Goal: Information Seeking & Learning: Find specific fact

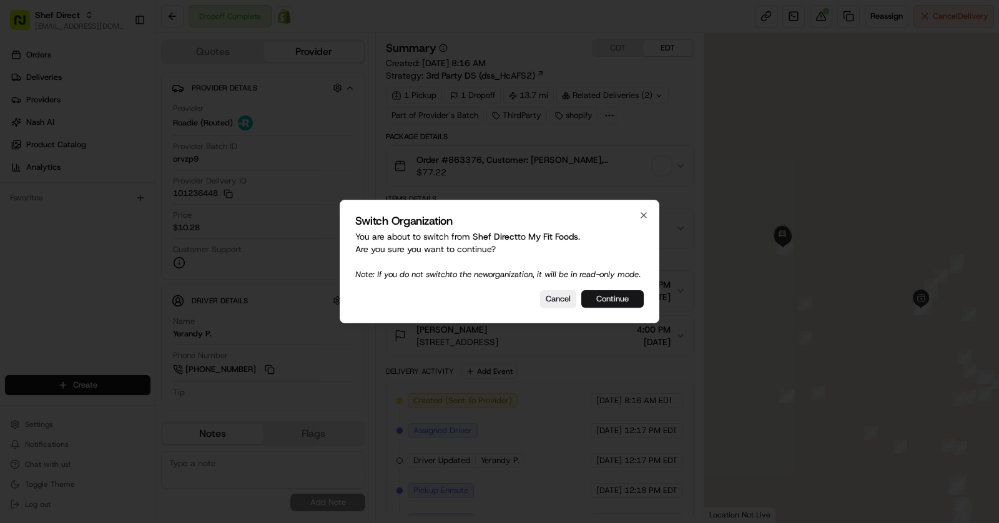
click at [617, 297] on button "Continue" at bounding box center [613, 298] width 62 height 17
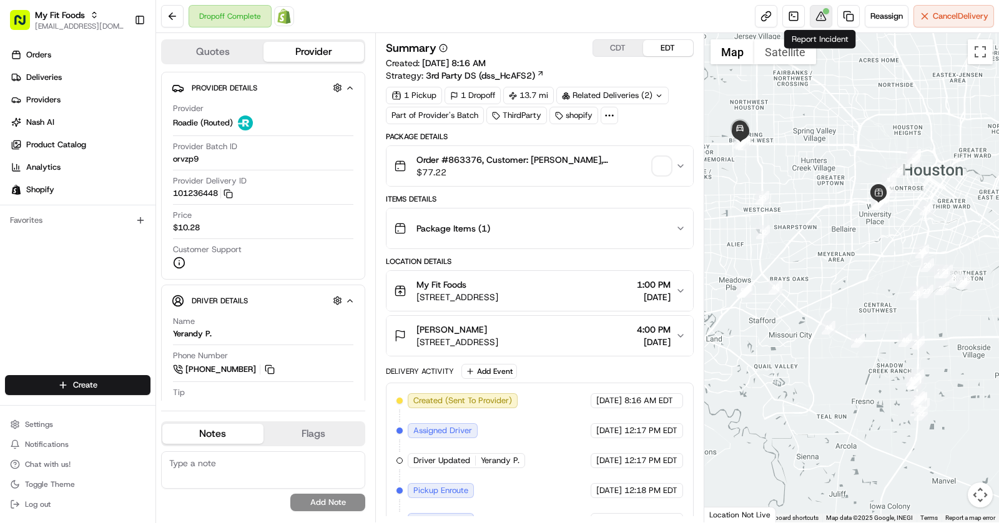
click at [822, 18] on button at bounding box center [821, 16] width 22 height 22
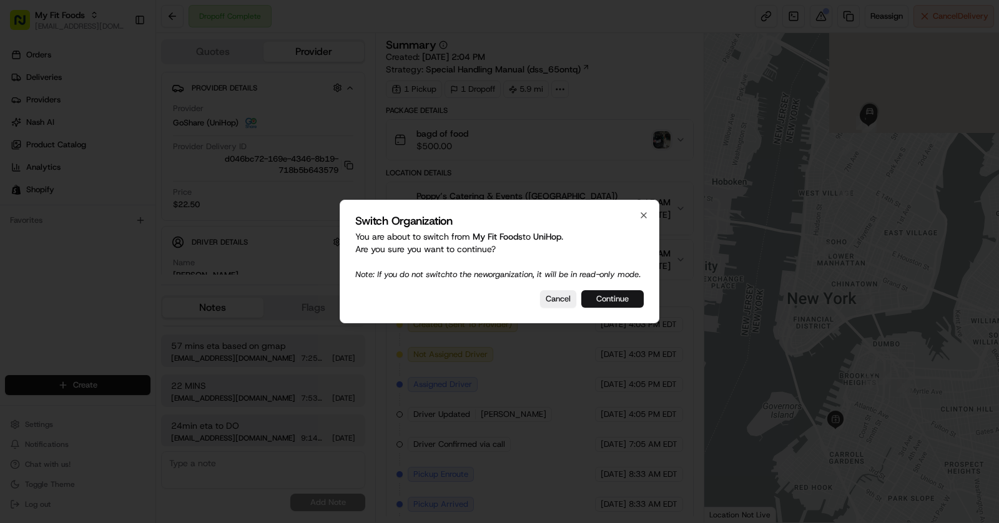
click at [618, 308] on button "Continue" at bounding box center [613, 298] width 62 height 17
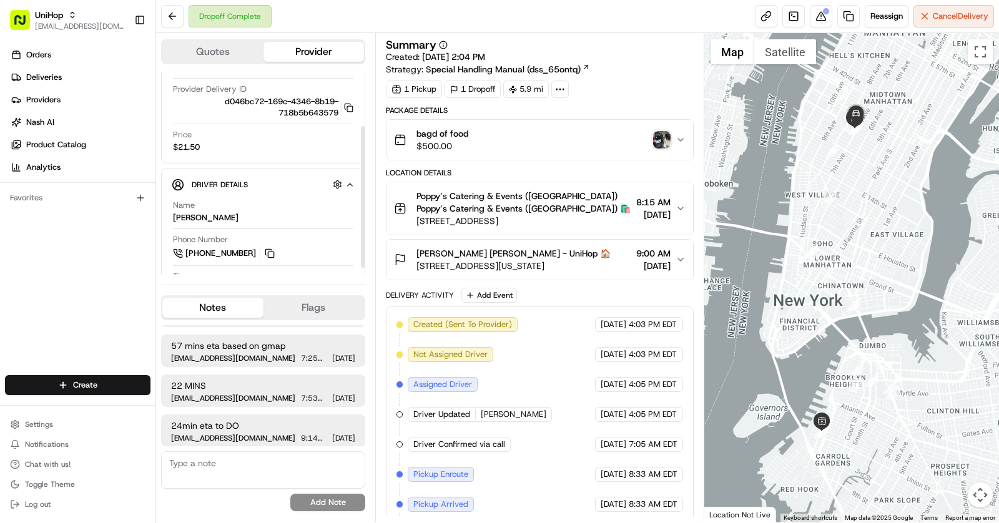
scroll to position [86, 0]
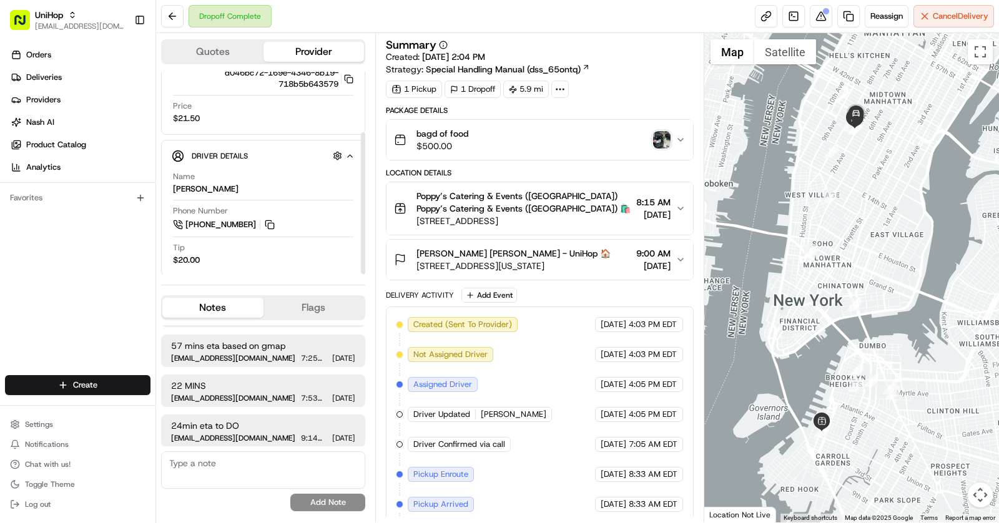
click at [189, 119] on span "$21.50" at bounding box center [186, 118] width 27 height 11
copy span "21.50"
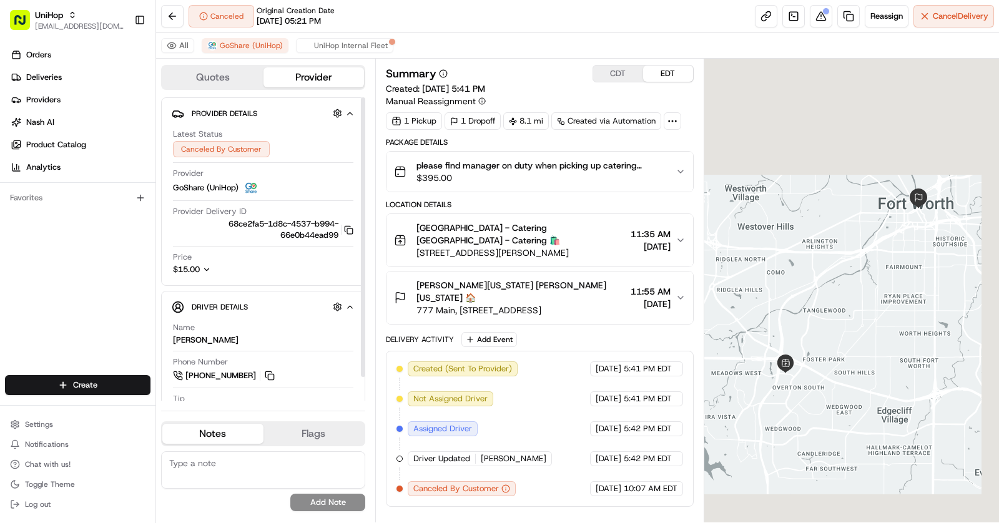
click at [206, 266] on icon "button" at bounding box center [206, 269] width 9 height 9
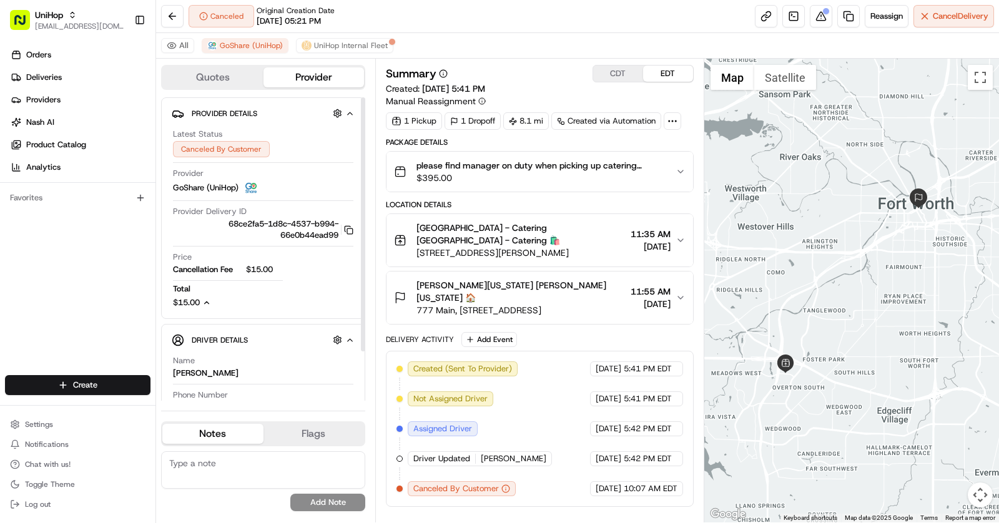
click at [264, 267] on span "$15.00" at bounding box center [264, 269] width 37 height 11
copy span "15.00"
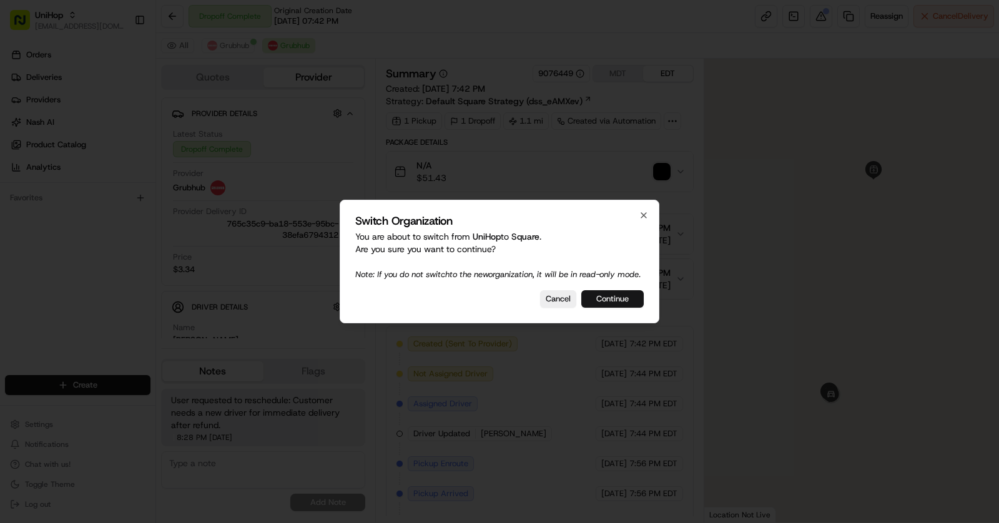
click at [620, 300] on button "Continue" at bounding box center [613, 298] width 62 height 17
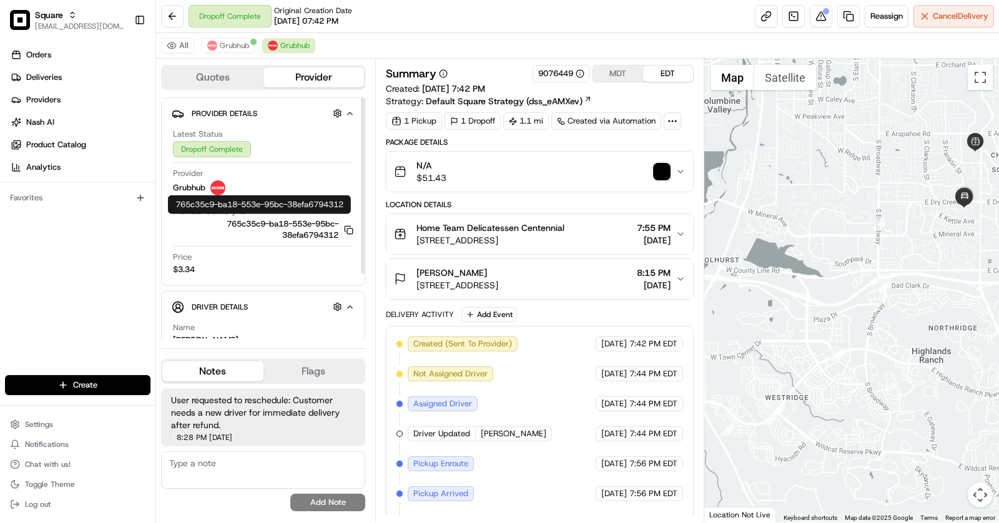
click at [354, 231] on div "Latest Status Dropoff Complete Provider Grubhub Provider Delivery ID 765c35c9-b…" at bounding box center [263, 202] width 183 height 157
click at [347, 228] on icon "button" at bounding box center [348, 230] width 9 height 9
click at [237, 46] on span "Grubhub" at bounding box center [234, 46] width 29 height 10
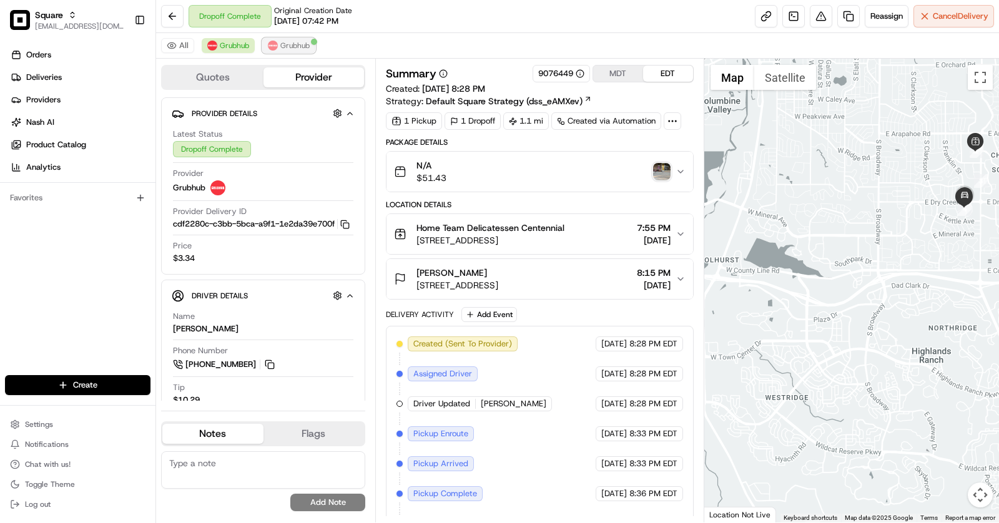
click at [284, 44] on span "Grubhub" at bounding box center [294, 46] width 29 height 10
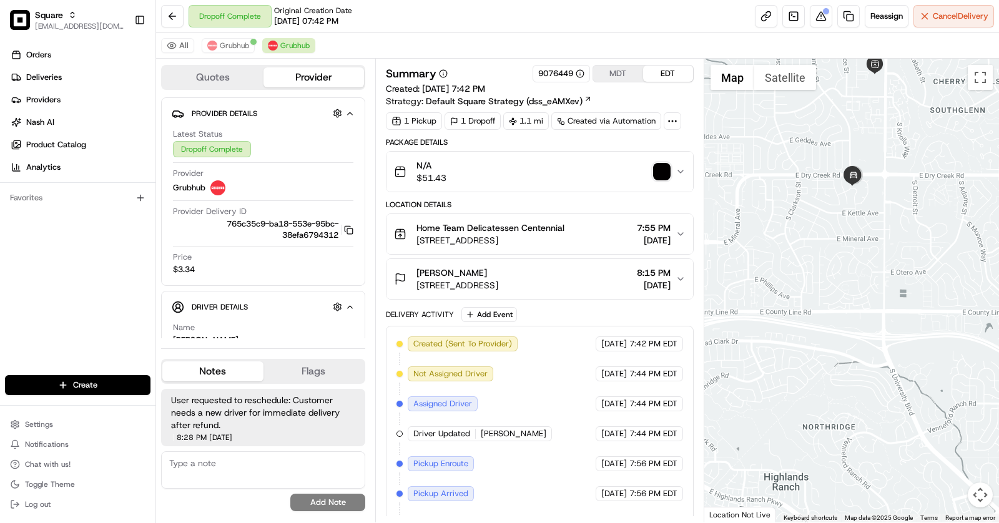
drag, startPoint x: 968, startPoint y: 191, endPoint x: 856, endPoint y: 152, distance: 118.7
click at [856, 152] on div at bounding box center [852, 291] width 295 height 464
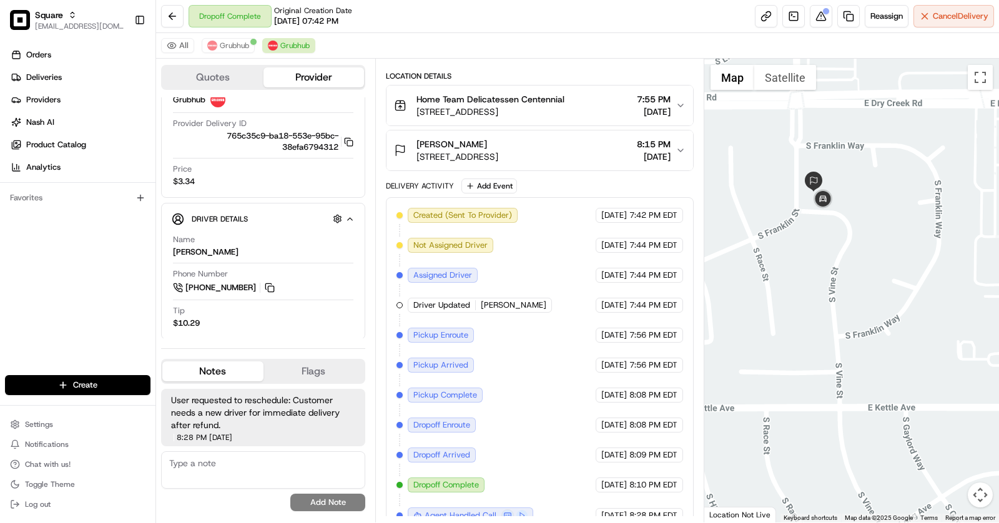
scroll to position [137, 0]
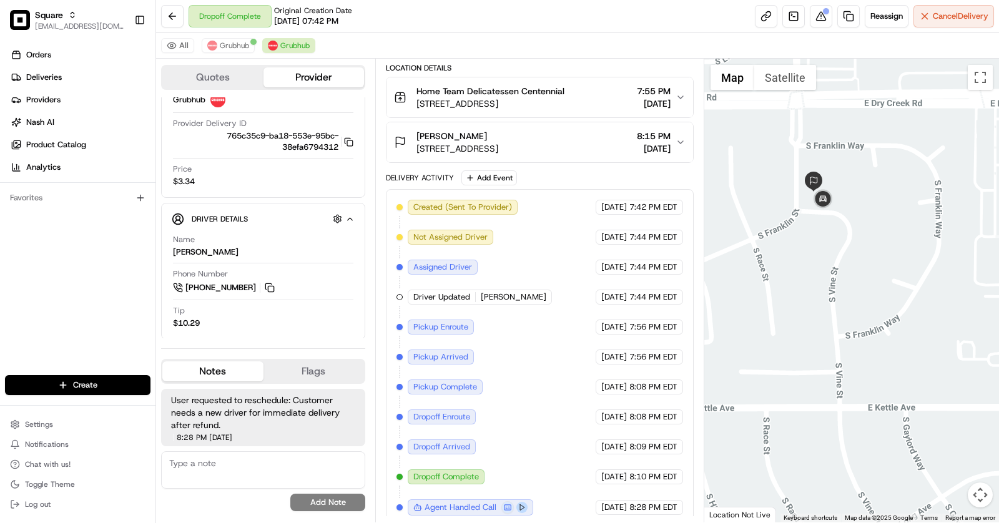
click at [517, 502] on button at bounding box center [522, 507] width 11 height 11
click at [508, 502] on button at bounding box center [508, 508] width 12 height 12
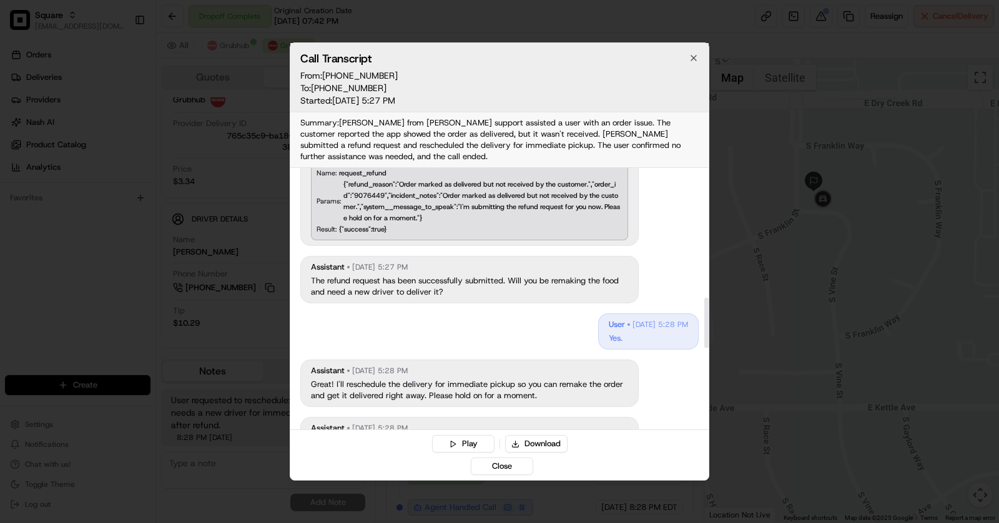
scroll to position [752, 0]
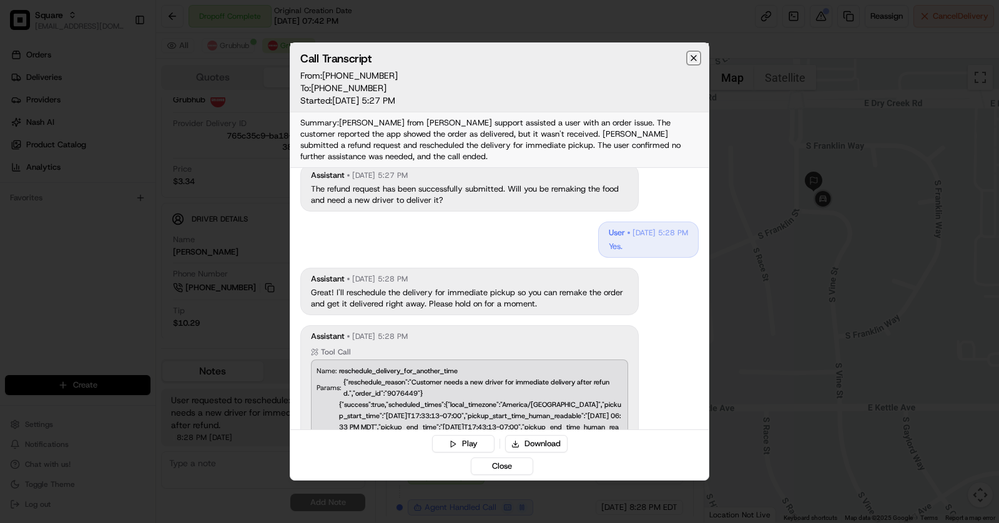
click at [692, 58] on icon "button" at bounding box center [694, 58] width 10 height 10
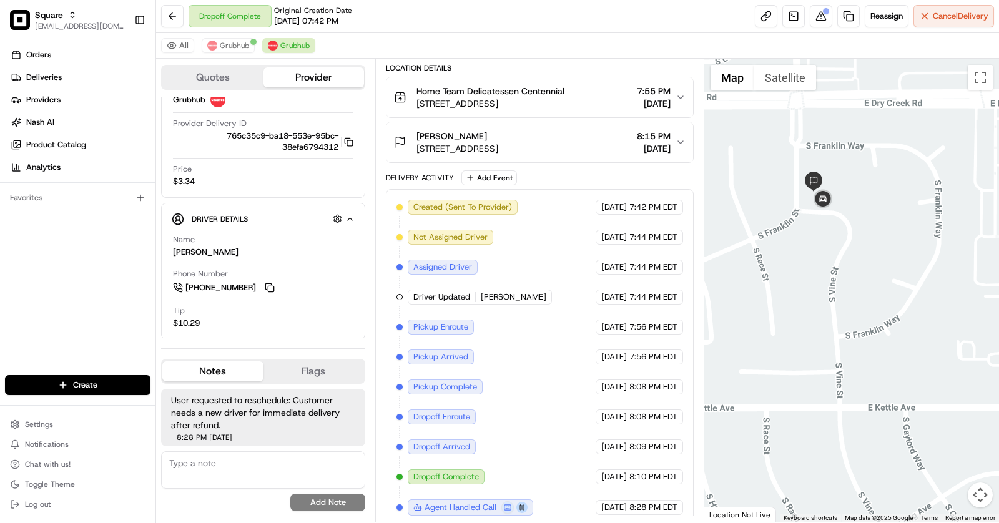
click at [522, 502] on button at bounding box center [522, 507] width 11 height 11
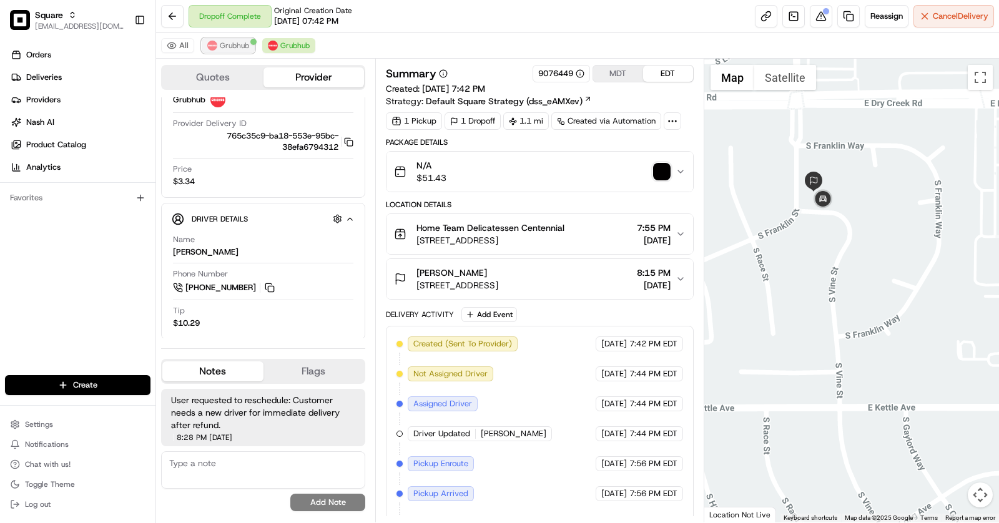
click at [242, 46] on span "Grubhub" at bounding box center [234, 46] width 29 height 10
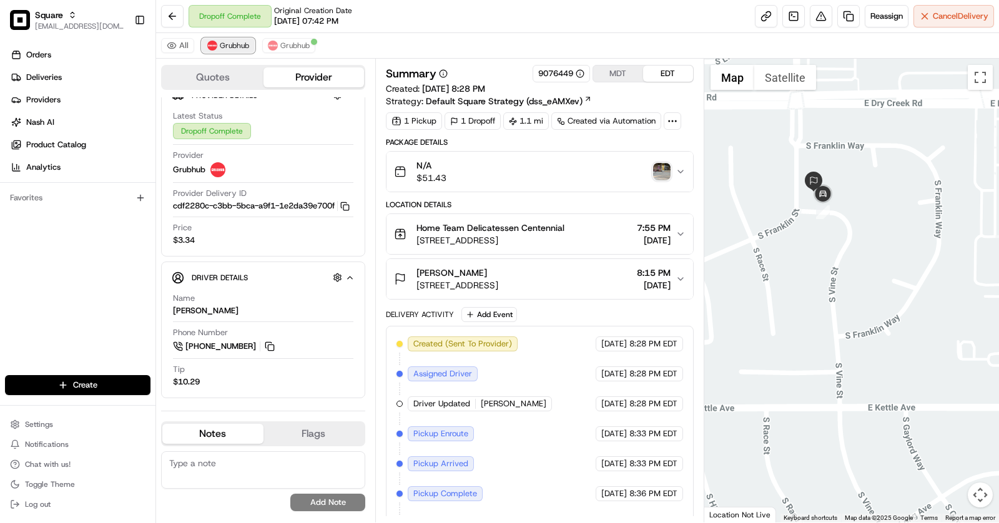
scroll to position [26, 0]
click at [668, 171] on img "button" at bounding box center [661, 171] width 17 height 17
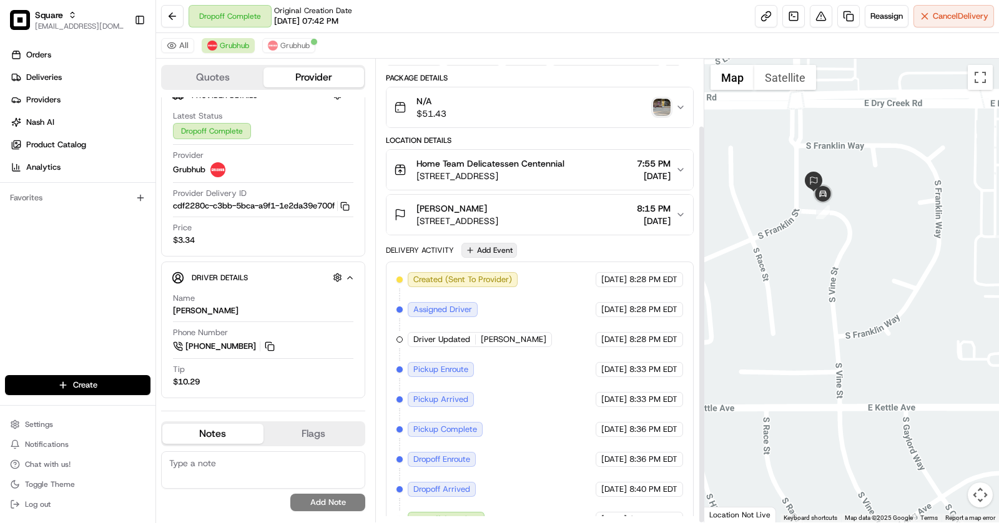
scroll to position [77, 0]
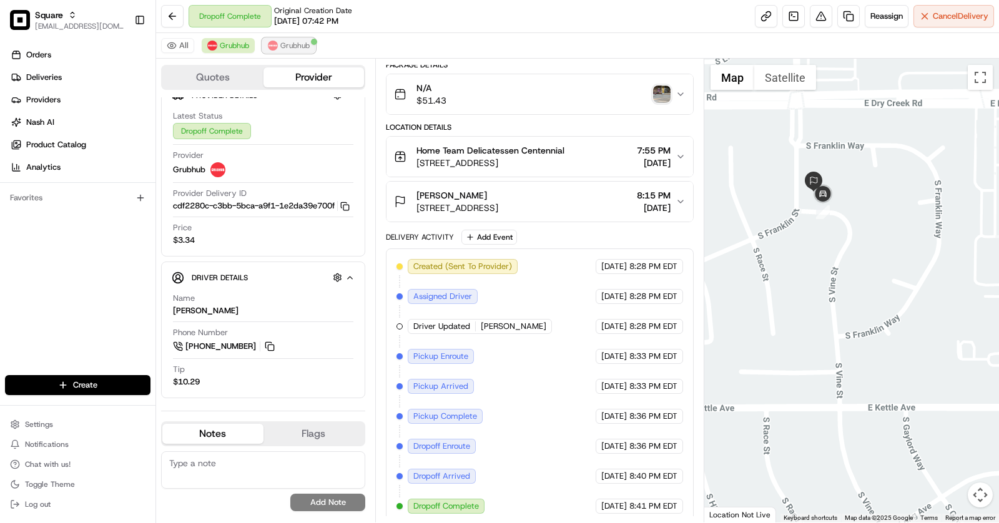
click at [290, 44] on span "Grubhub" at bounding box center [294, 46] width 29 height 10
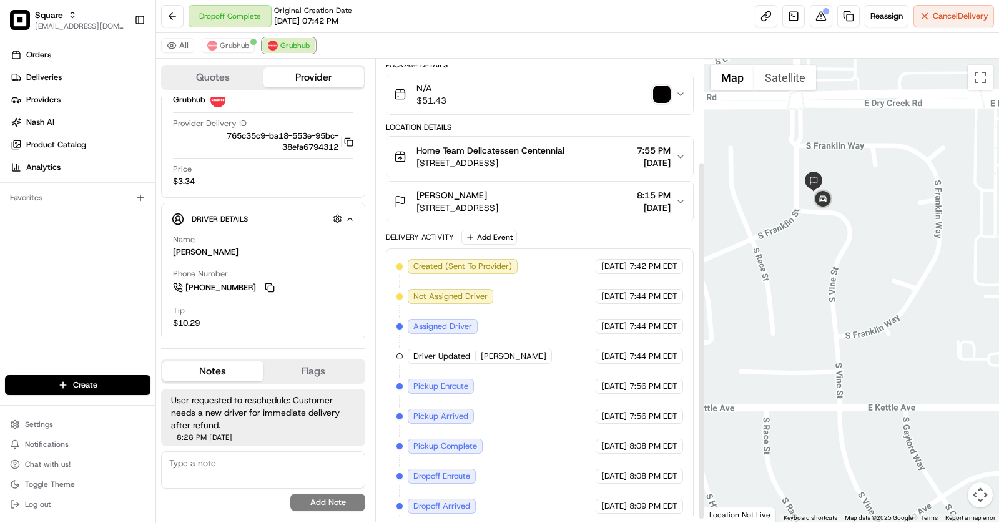
scroll to position [137, 0]
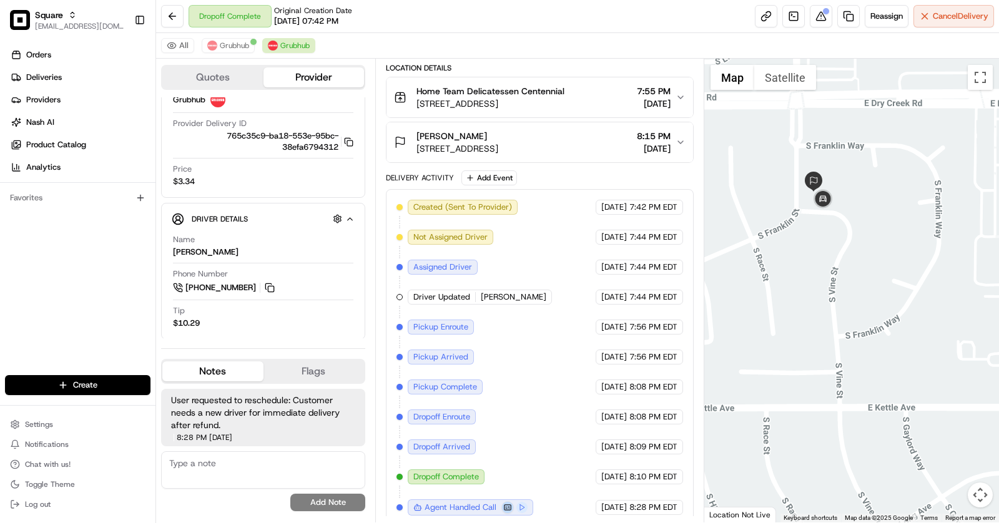
click at [505, 502] on button at bounding box center [508, 508] width 12 height 12
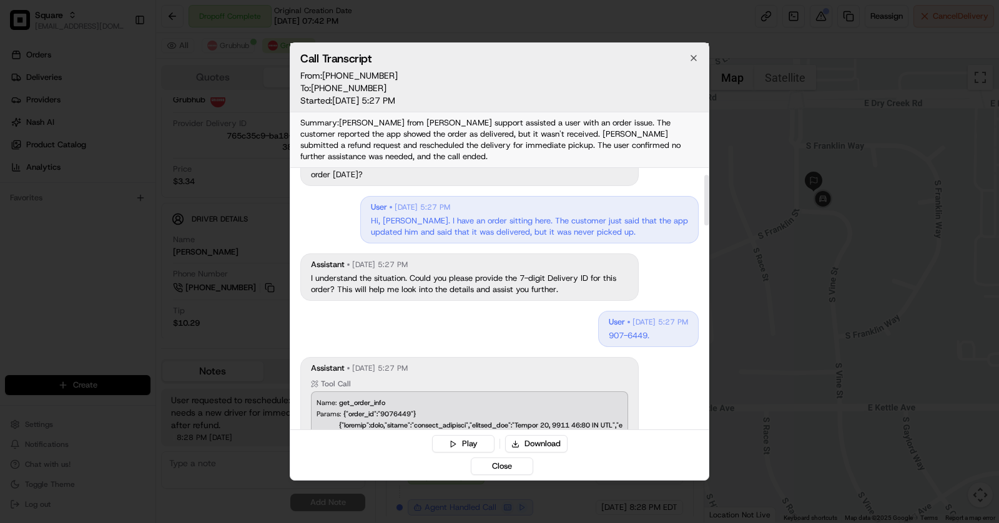
scroll to position [44, 0]
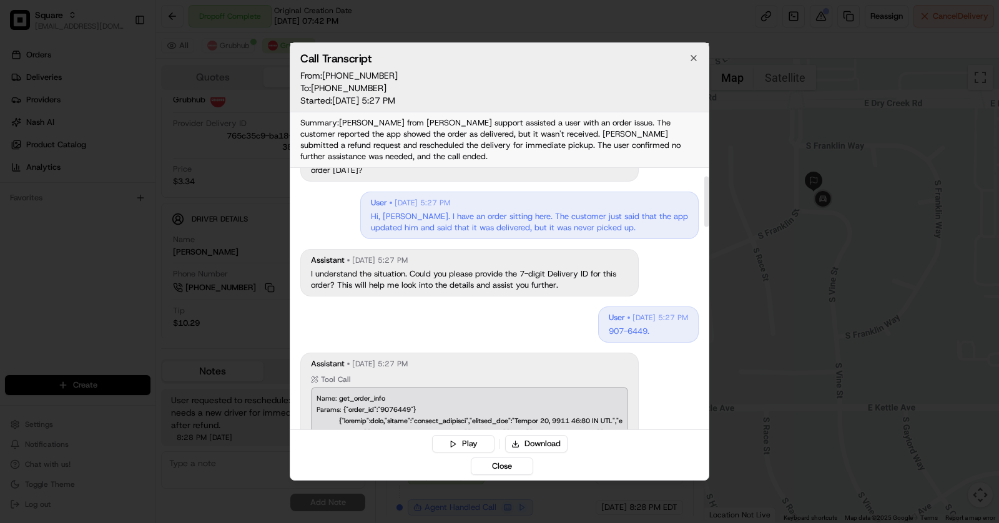
click at [264, 188] on div at bounding box center [499, 261] width 999 height 523
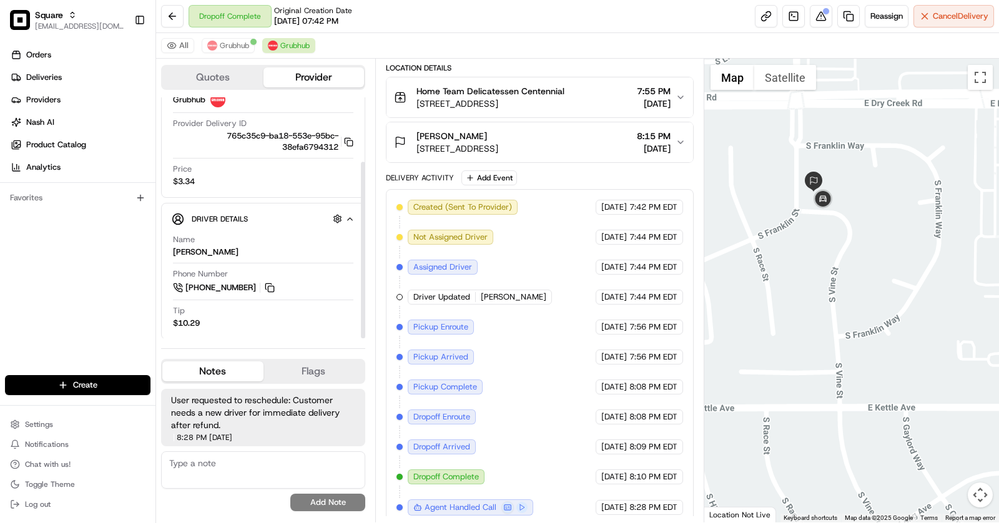
scroll to position [0, 0]
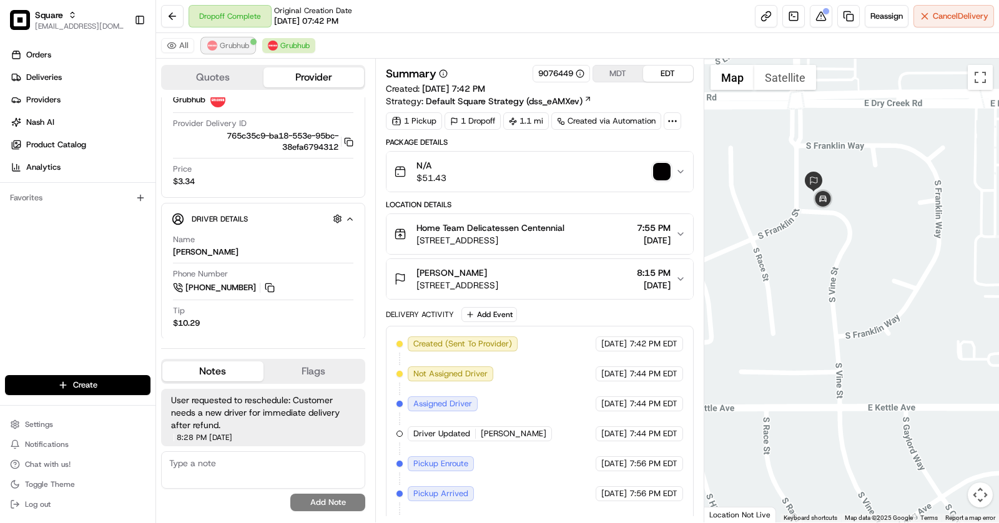
click at [229, 49] on span "Grubhub" at bounding box center [234, 46] width 29 height 10
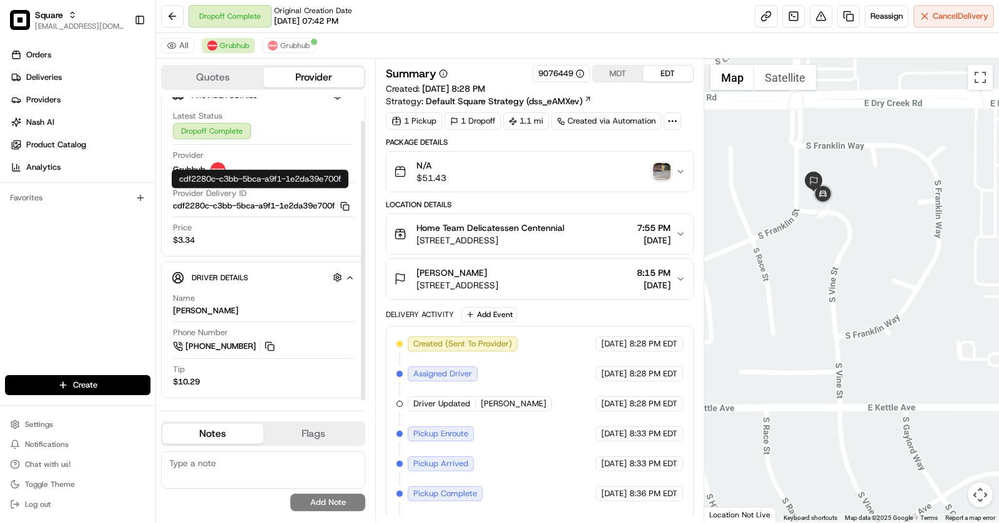
click at [350, 202] on icon "button" at bounding box center [344, 206] width 9 height 9
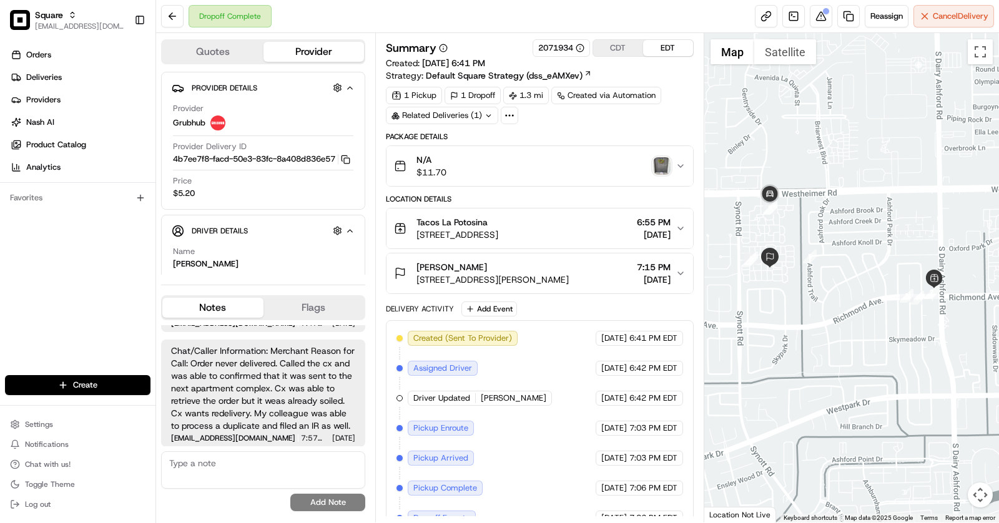
click at [662, 165] on img "button" at bounding box center [661, 165] width 17 height 17
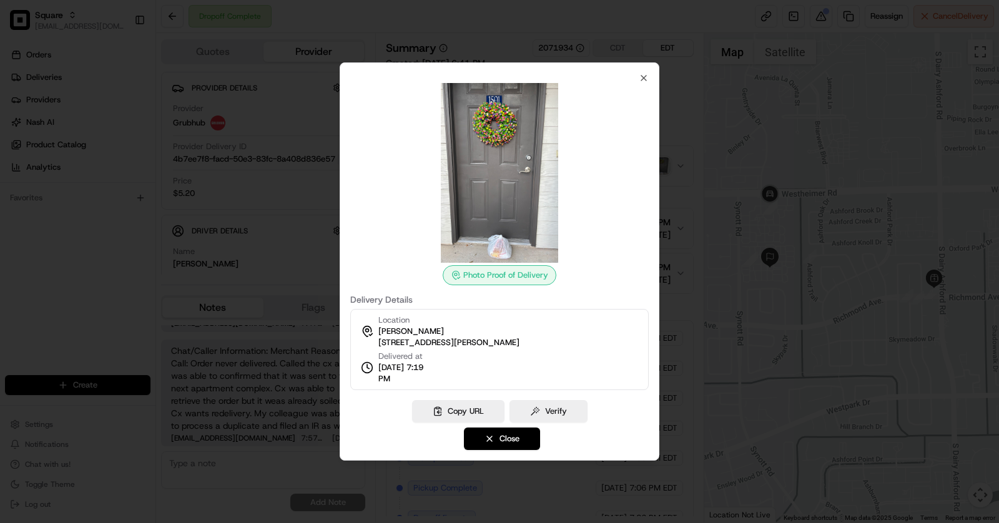
click at [308, 207] on div at bounding box center [499, 261] width 999 height 523
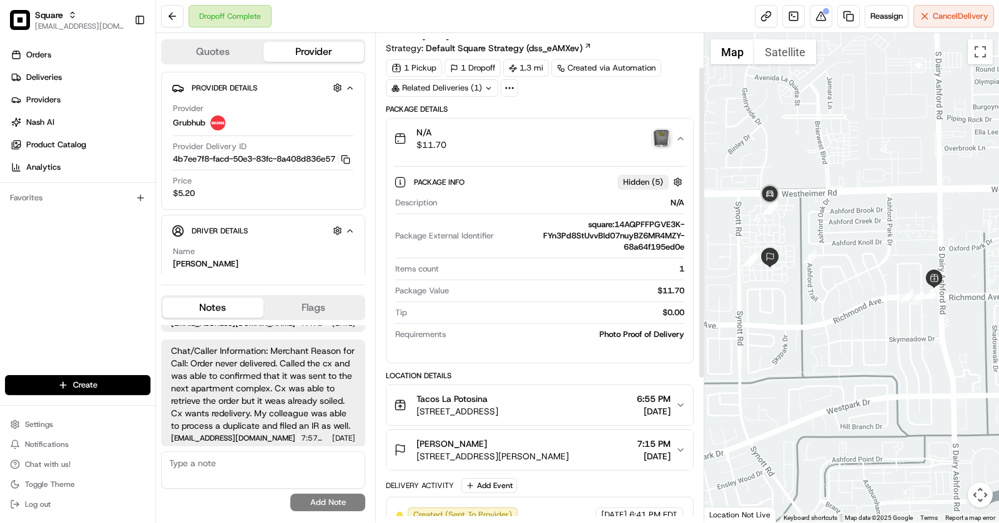
scroll to position [61, 0]
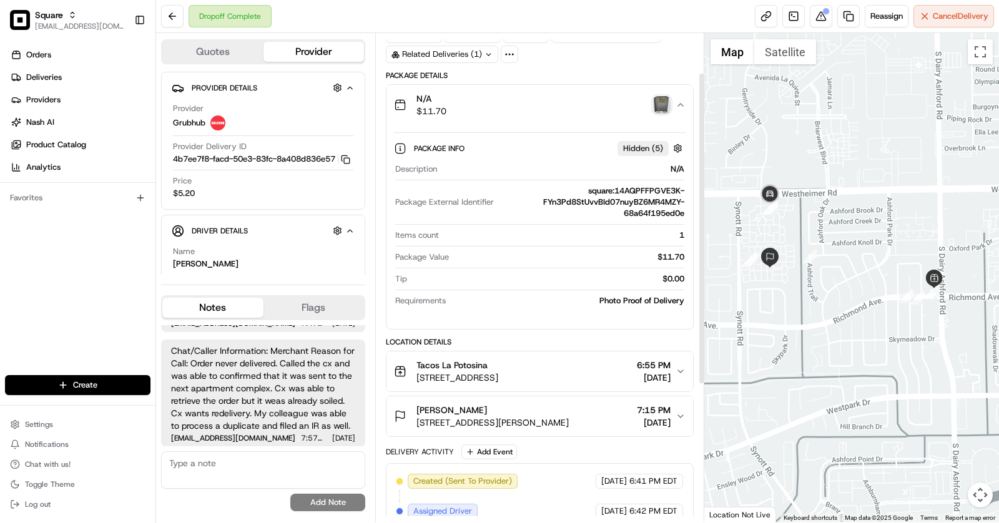
click at [542, 417] on span "2727 Synott Rd #1501, Houston, TX 77082, USA" at bounding box center [493, 423] width 152 height 12
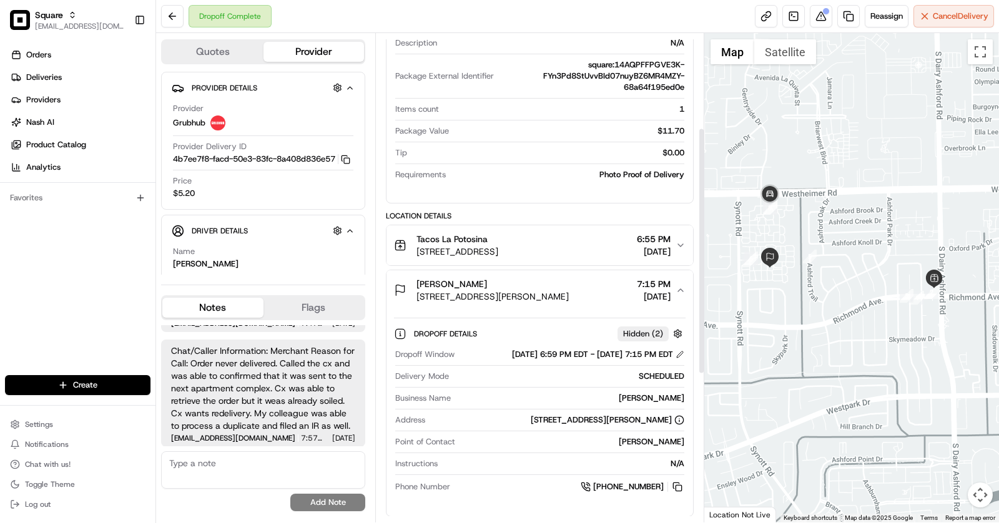
scroll to position [198, 0]
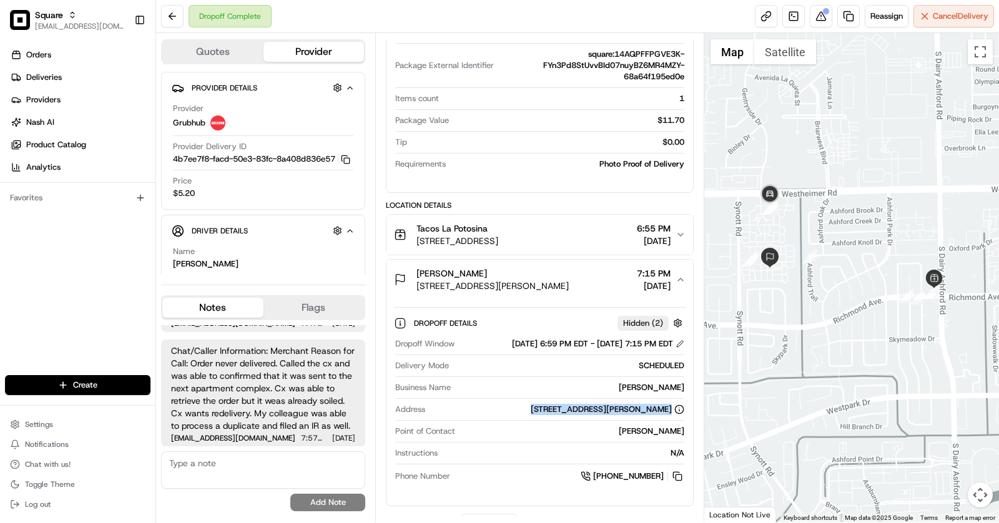
drag, startPoint x: 480, startPoint y: 406, endPoint x: 668, endPoint y: 414, distance: 187.6
click at [668, 414] on div "Address 2727 Synott Rd #1501, Houston, TX 77082, USA" at bounding box center [539, 412] width 289 height 17
copy div "2727 Synott Rd #1501, Houston, TX 77082, USA"
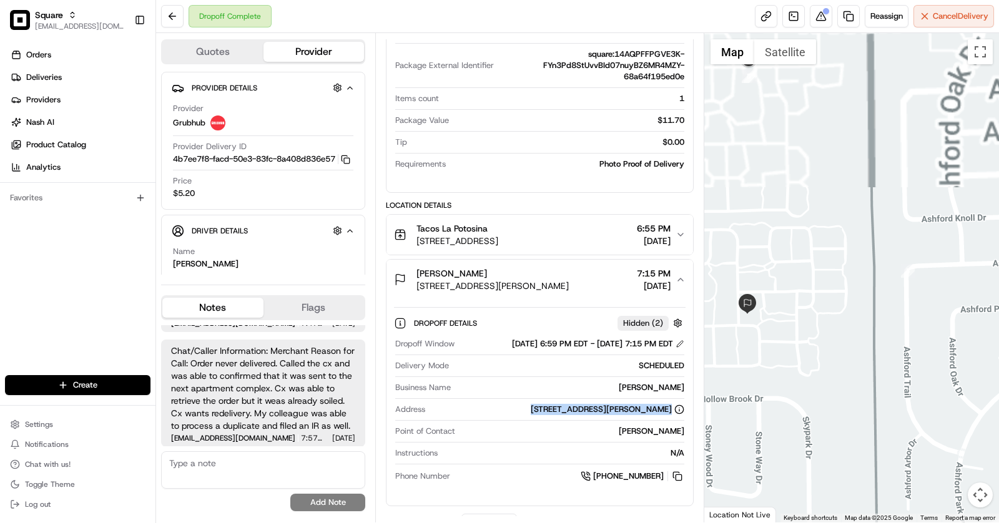
drag, startPoint x: 777, startPoint y: 252, endPoint x: 842, endPoint y: 203, distance: 81.2
click at [842, 203] on div at bounding box center [852, 278] width 295 height 490
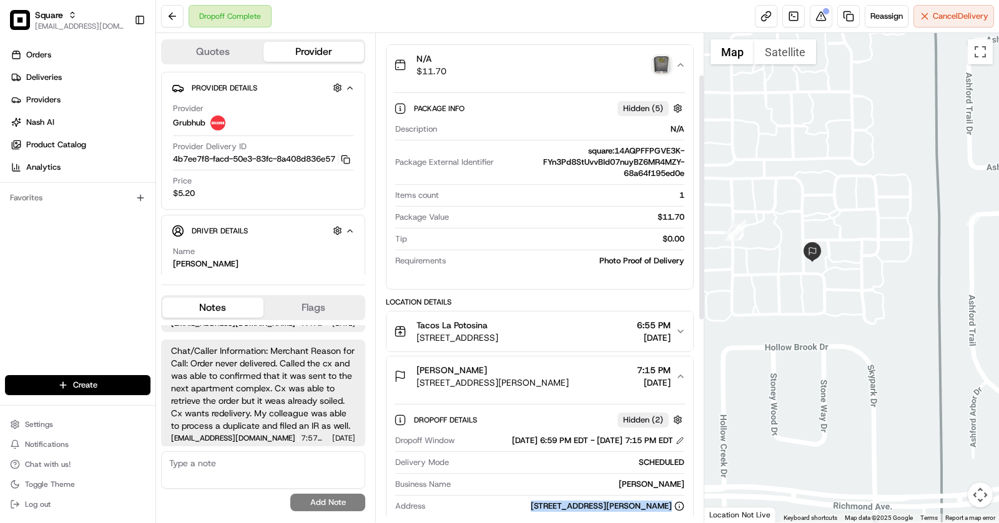
scroll to position [110, 0]
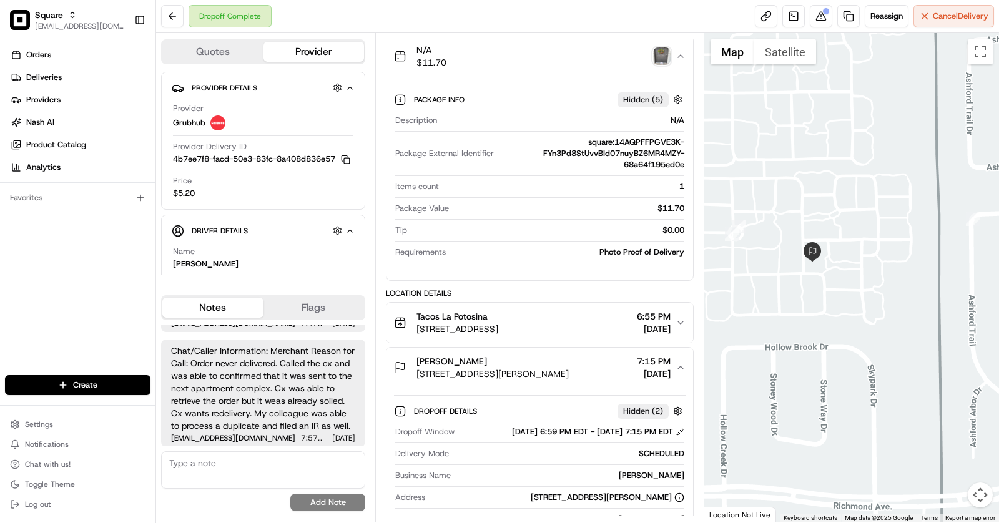
click at [510, 355] on div "Danaya Collins" at bounding box center [493, 361] width 152 height 12
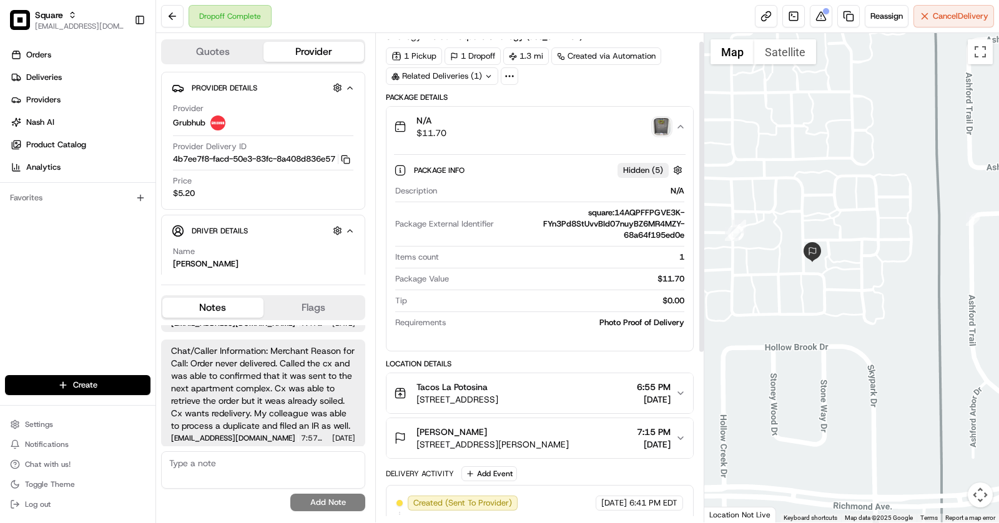
scroll to position [0, 0]
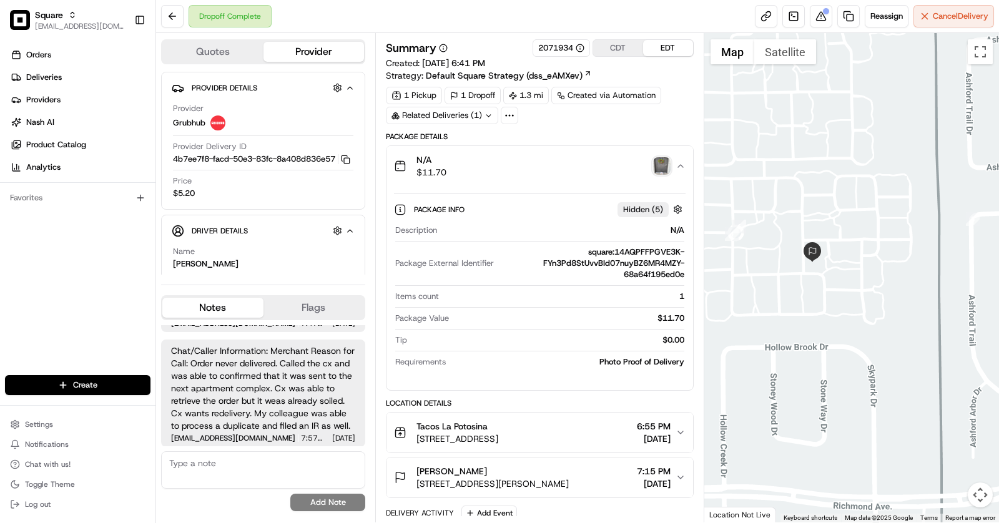
click at [527, 166] on div "N/A $11.70" at bounding box center [535, 166] width 282 height 25
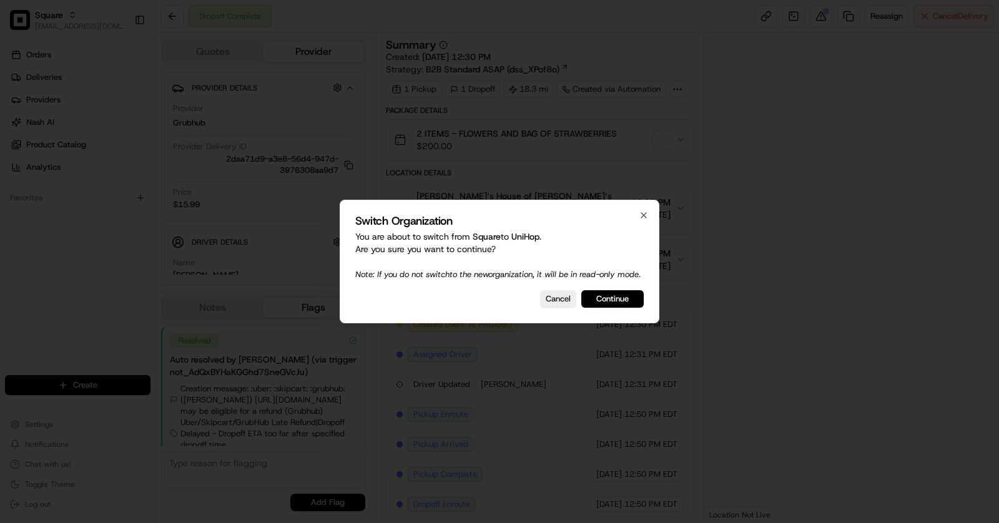
scroll to position [16, 0]
click at [632, 316] on div "Switch Organization You are about to switch from Square to UniHop . Are you sur…" at bounding box center [500, 262] width 320 height 124
click at [615, 299] on button "Continue" at bounding box center [613, 298] width 62 height 17
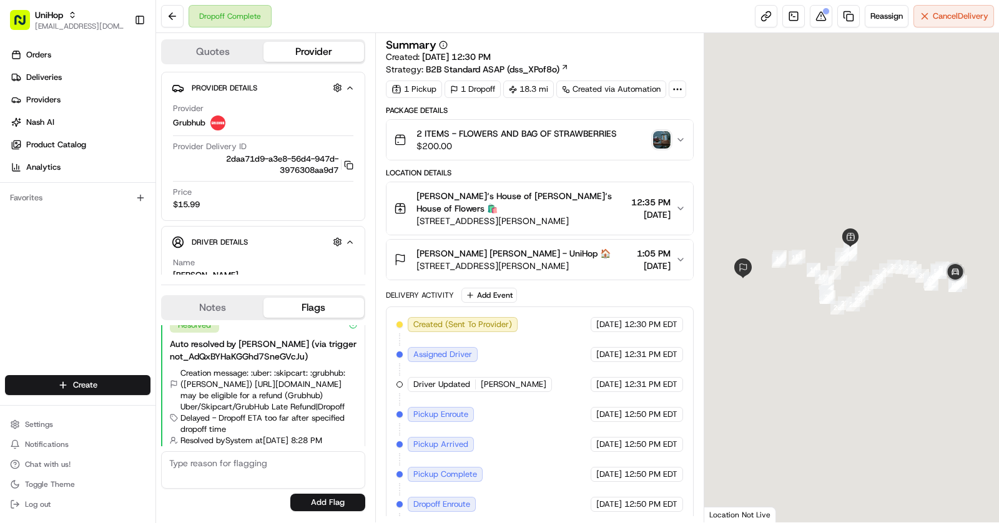
scroll to position [58, 0]
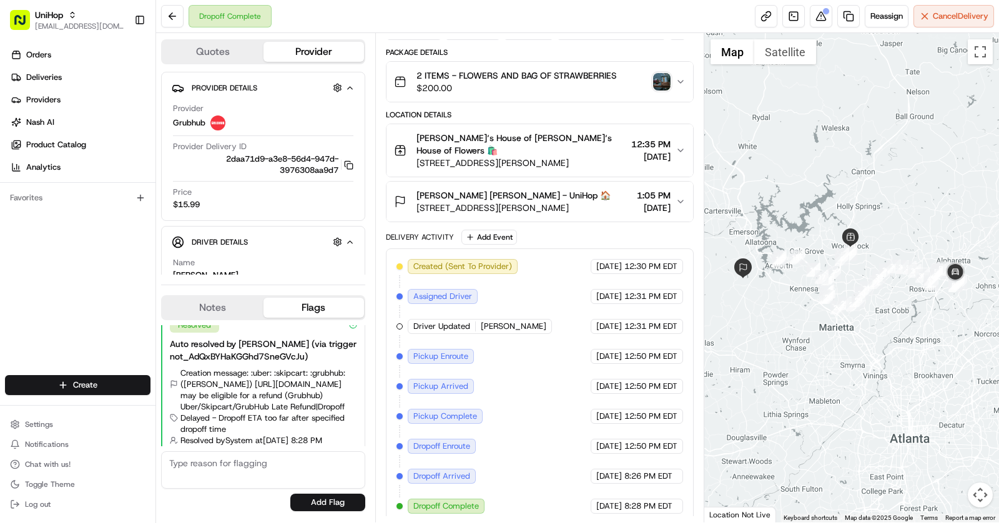
click at [548, 202] on span "[STREET_ADDRESS][PERSON_NAME]" at bounding box center [514, 208] width 194 height 12
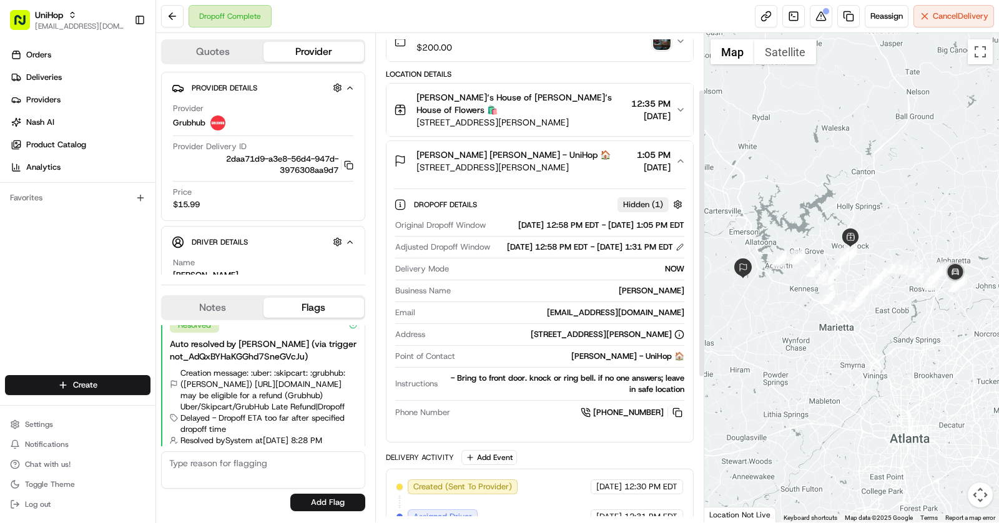
scroll to position [100, 0]
click at [605, 158] on div "[PERSON_NAME] [PERSON_NAME] - UniHop 🏠 [STREET_ADDRESS][PERSON_NAME] 1:05 PM [D…" at bounding box center [535, 159] width 282 height 25
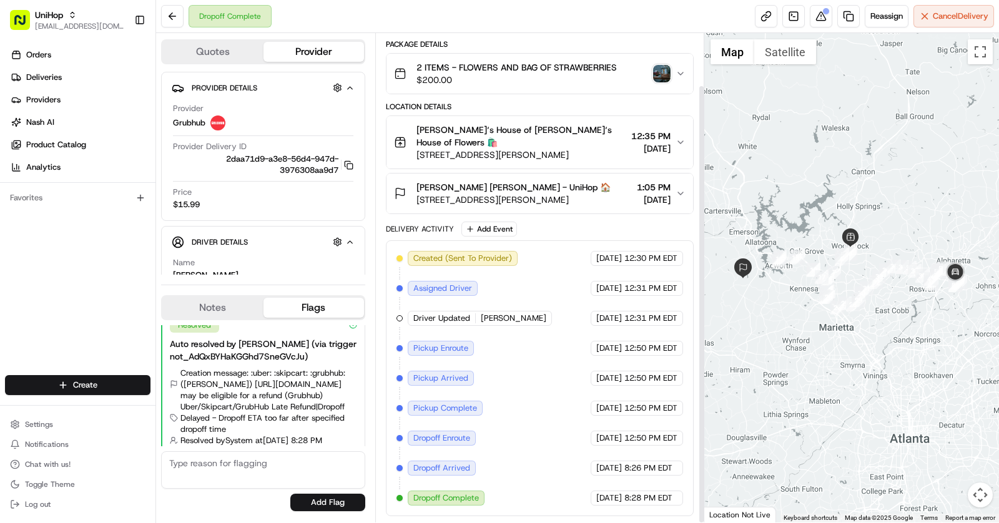
scroll to position [58, 0]
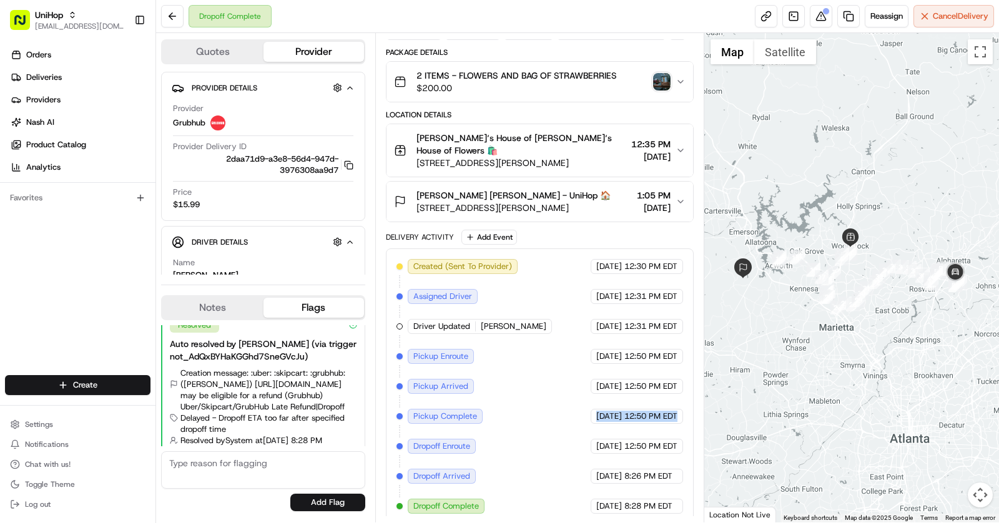
drag, startPoint x: 563, startPoint y: 412, endPoint x: 689, endPoint y: 417, distance: 126.3
click at [689, 417] on div "Created (Sent To Provider) Grubhub [DATE] 12:30 PM EDT Assigned Driver Grubhub …" at bounding box center [540, 387] width 308 height 276
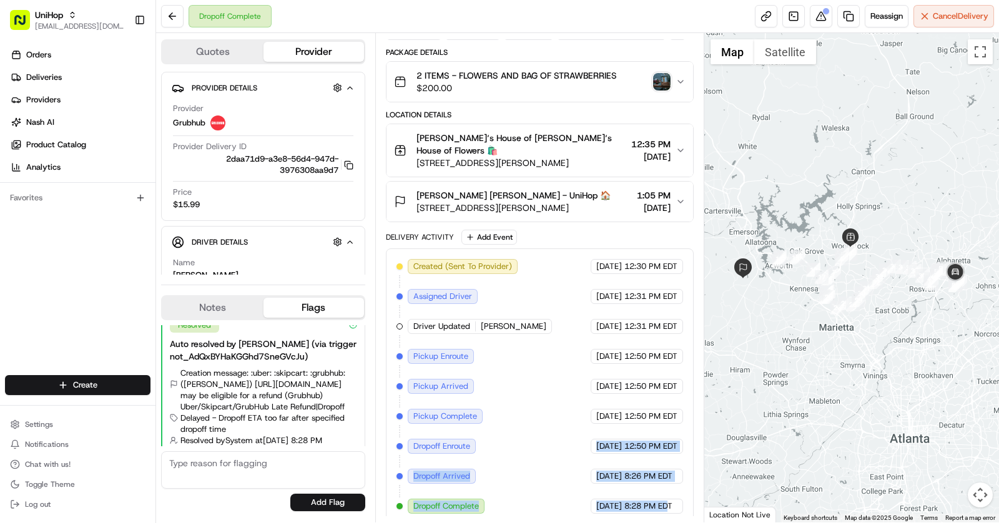
drag, startPoint x: 571, startPoint y: 440, endPoint x: 669, endPoint y: 494, distance: 112.1
click at [668, 494] on div "Created (Sent To Provider) Grubhub [DATE] 12:30 PM EDT Assigned Driver Grubhub …" at bounding box center [540, 386] width 287 height 255
click at [679, 499] on div "[DATE] 8:28 PM EDT" at bounding box center [637, 506] width 92 height 15
drag, startPoint x: 679, startPoint y: 495, endPoint x: 405, endPoint y: 408, distance: 287.1
click at [405, 408] on div "Created (Sent To Provider) Grubhub [DATE] 12:30 PM EDT Assigned Driver Grubhub …" at bounding box center [540, 386] width 287 height 255
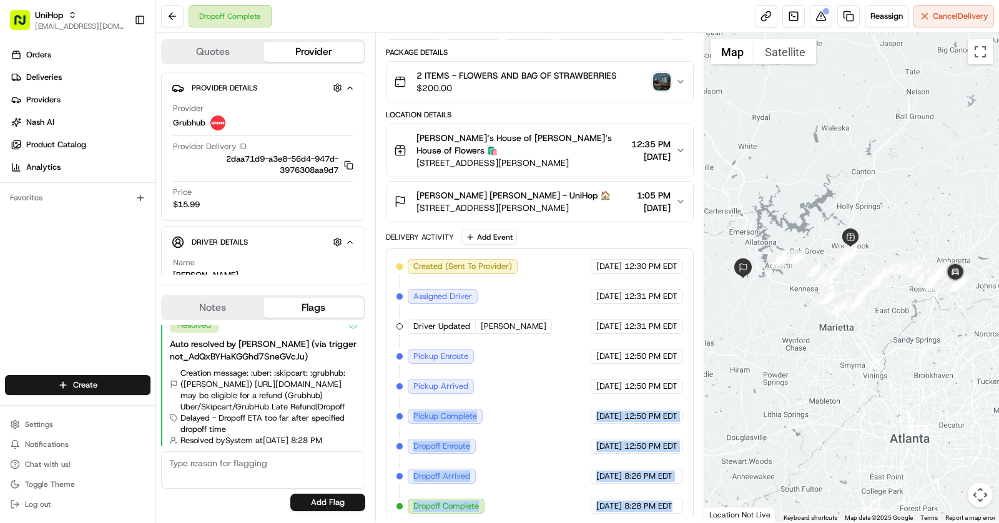
click at [597, 411] on span "[DATE]" at bounding box center [610, 416] width 26 height 11
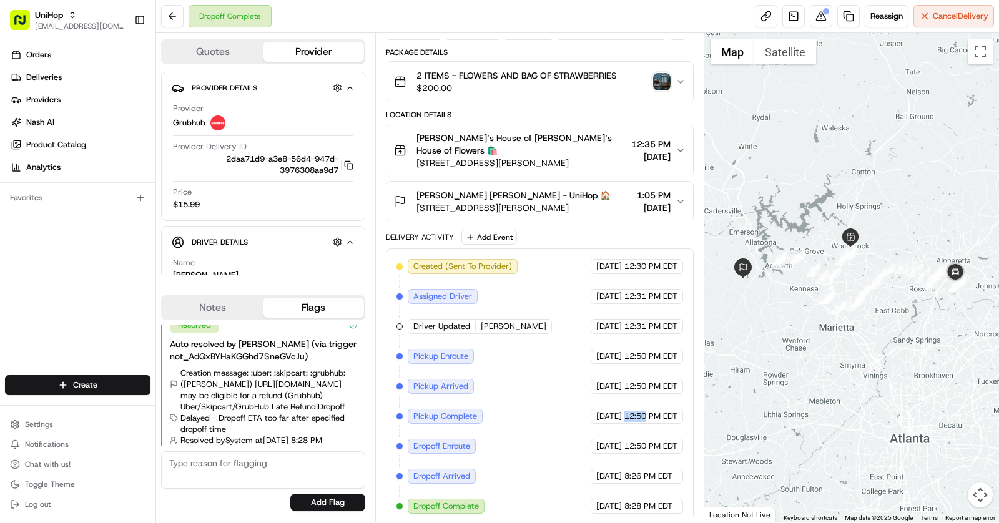
drag, startPoint x: 625, startPoint y: 409, endPoint x: 662, endPoint y: 409, distance: 36.2
click at [662, 411] on span "12:50 PM EDT" at bounding box center [651, 416] width 53 height 11
copy span "12:50 PM"
copy span "12:50 PM EDT"
click at [587, 202] on span "76 Pickett's Way, Acworth, GA 30101, USA" at bounding box center [514, 208] width 194 height 12
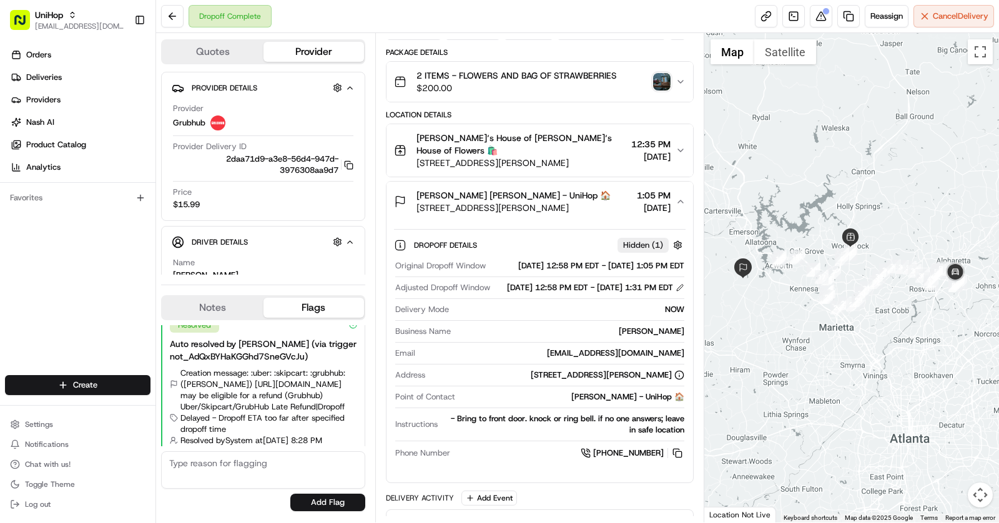
drag, startPoint x: 612, startPoint y: 308, endPoint x: 680, endPoint y: 311, distance: 67.5
click at [680, 294] on div "Aug 20 2025 12:58 PM EDT - Aug 20 2025 1:31 PM EDT" at bounding box center [595, 287] width 177 height 11
copy div "1:31 PM EDT"
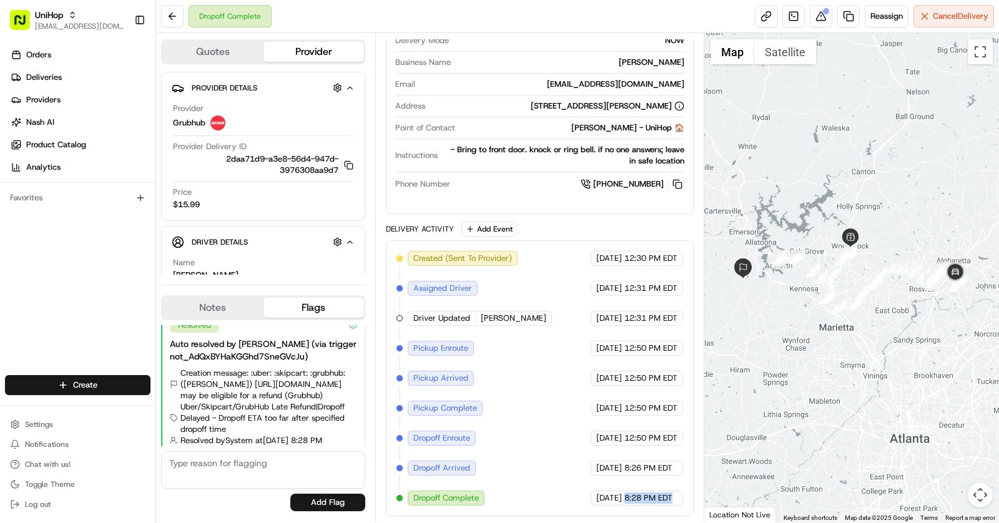
drag, startPoint x: 623, startPoint y: 500, endPoint x: 684, endPoint y: 498, distance: 60.6
click at [684, 498] on div "Created (Sent To Provider) Grubhub Aug 20 2025 12:30 PM EDT Assigned Driver Gru…" at bounding box center [540, 378] width 308 height 276
copy span "8:28 PM EDT"
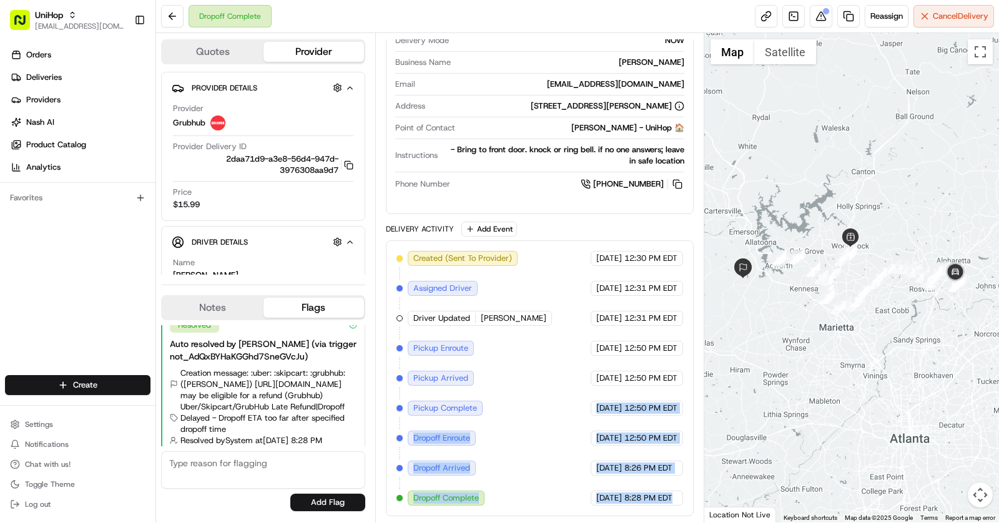
drag, startPoint x: 571, startPoint y: 409, endPoint x: 678, endPoint y: 505, distance: 143.8
click at [678, 505] on div "Created (Sent To Provider) Grubhub Aug 20 2025 12:30 PM EDT Assigned Driver Gru…" at bounding box center [540, 378] width 287 height 255
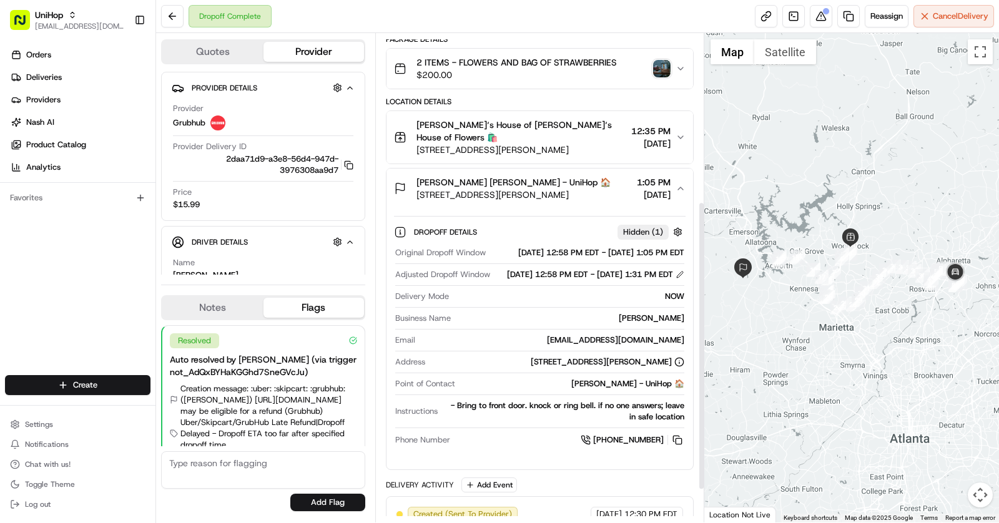
scroll to position [1, 0]
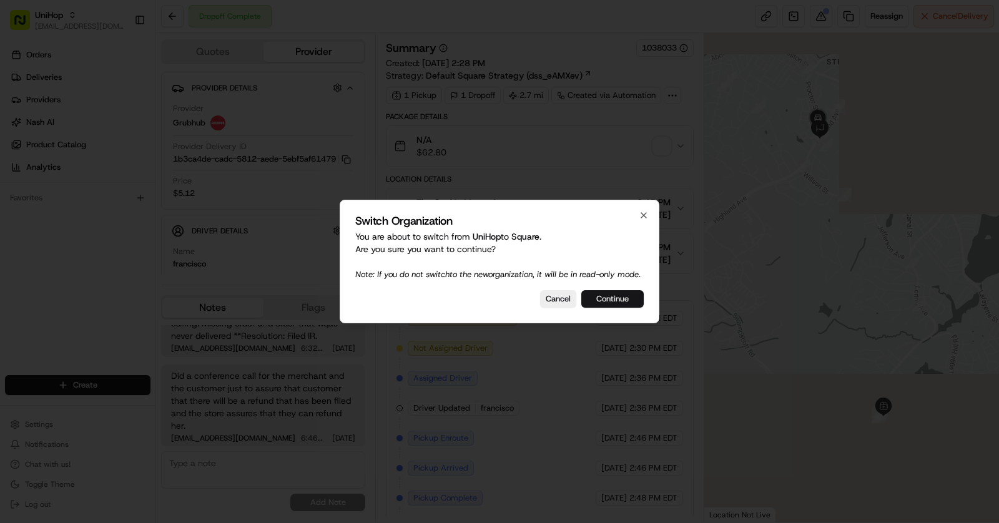
click at [623, 303] on button "Continue" at bounding box center [613, 298] width 62 height 17
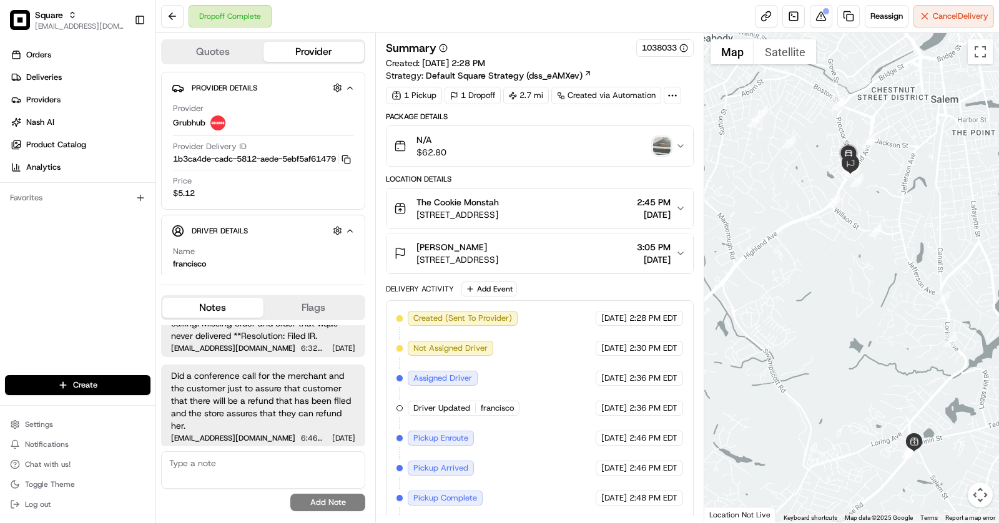
click at [658, 144] on img "button" at bounding box center [661, 145] width 17 height 17
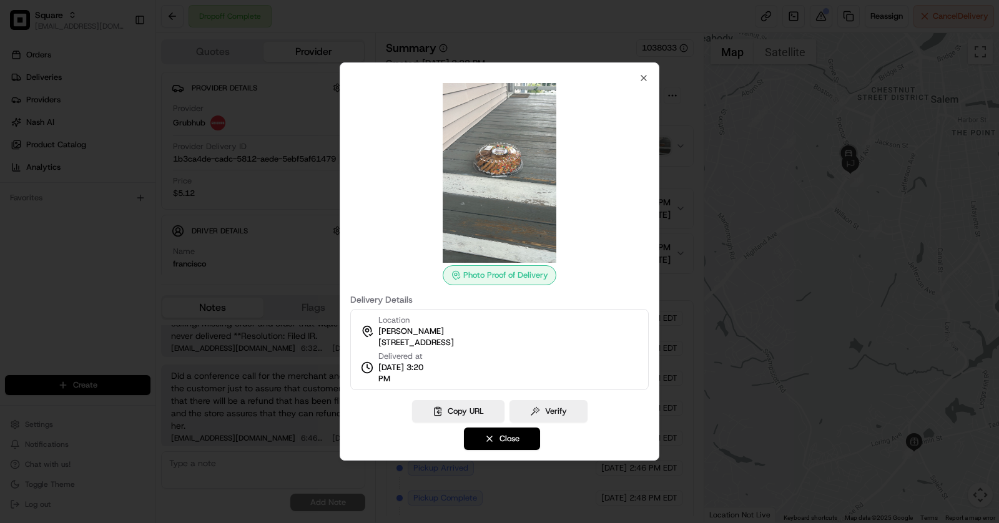
click at [252, 224] on div at bounding box center [499, 261] width 999 height 523
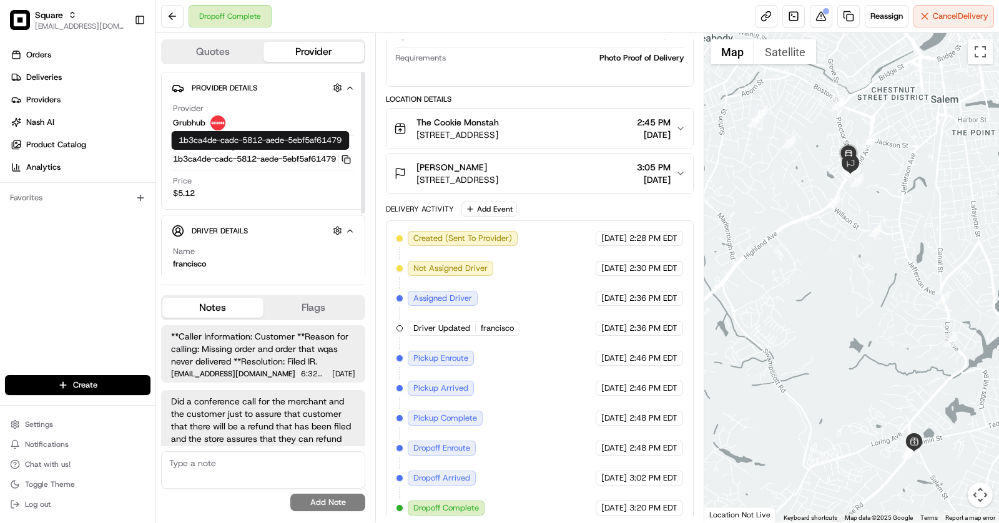
click at [345, 162] on icon "button" at bounding box center [346, 159] width 9 height 9
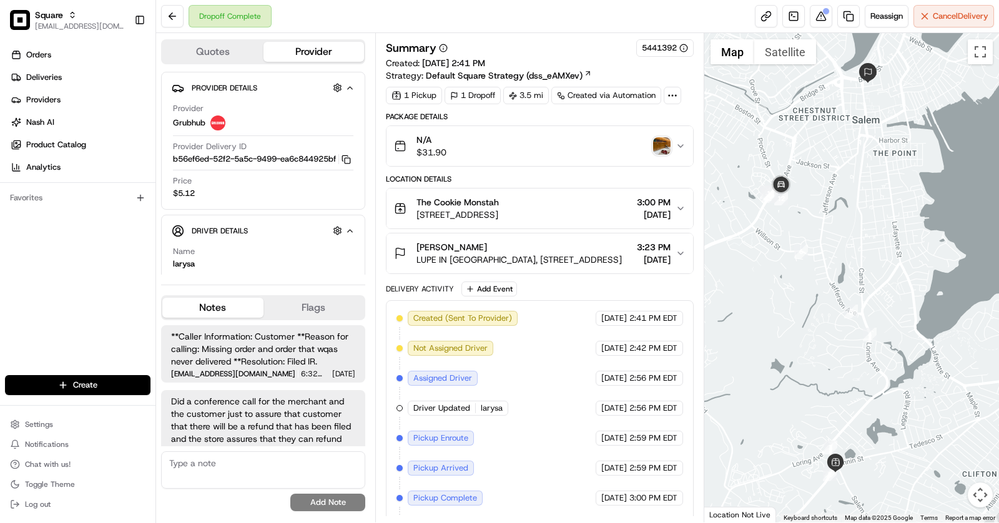
scroll to position [81, 0]
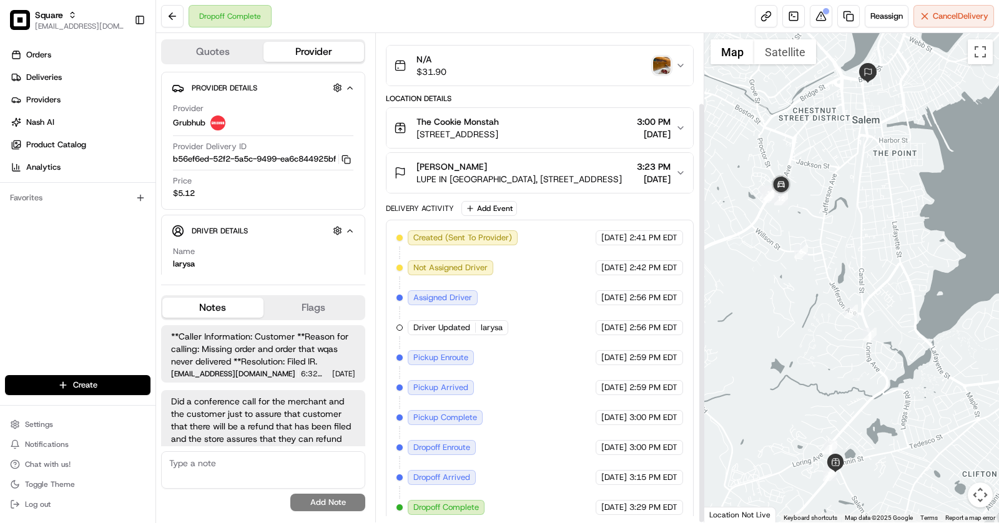
click at [547, 166] on div "[PERSON_NAME]" at bounding box center [520, 167] width 206 height 12
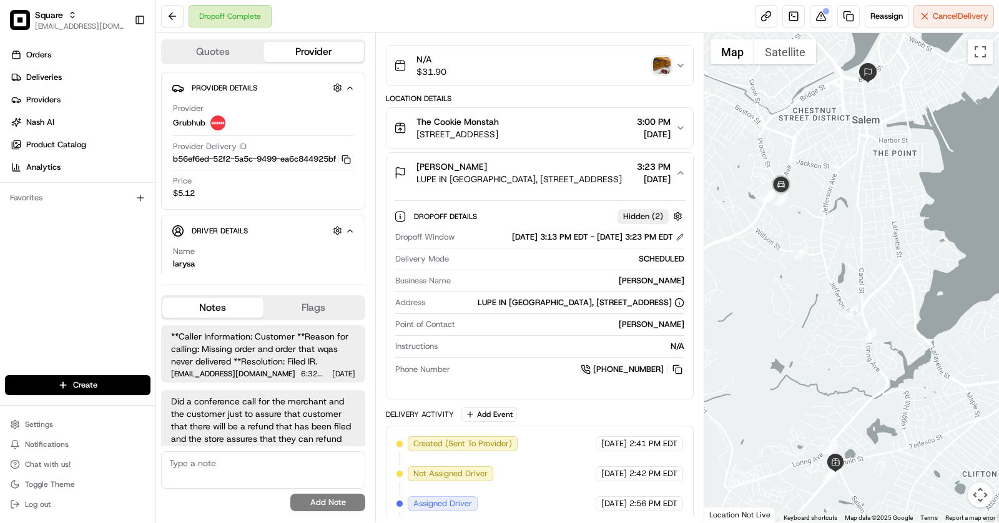
click at [533, 177] on span "LUPE IN [GEOGRAPHIC_DATA], [STREET_ADDRESS]" at bounding box center [520, 179] width 206 height 12
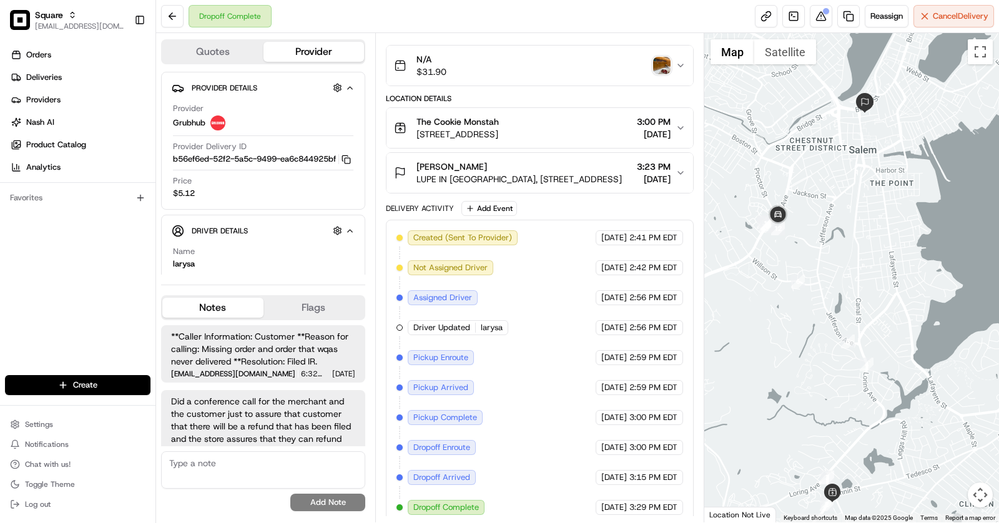
drag, startPoint x: 855, startPoint y: 121, endPoint x: 852, endPoint y: 156, distance: 34.5
click at [852, 156] on div at bounding box center [852, 278] width 295 height 490
click at [528, 185] on button "[PERSON_NAME] [PERSON_NAME] IN PACU UNIT, [STREET_ADDRESS] 3:23 PM [DATE]" at bounding box center [540, 173] width 307 height 40
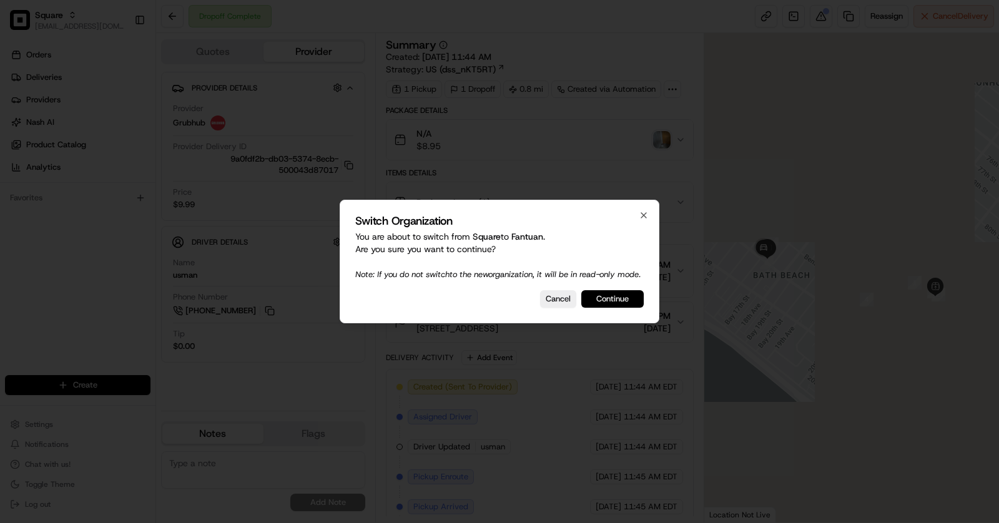
click at [626, 299] on button "Continue" at bounding box center [613, 298] width 62 height 17
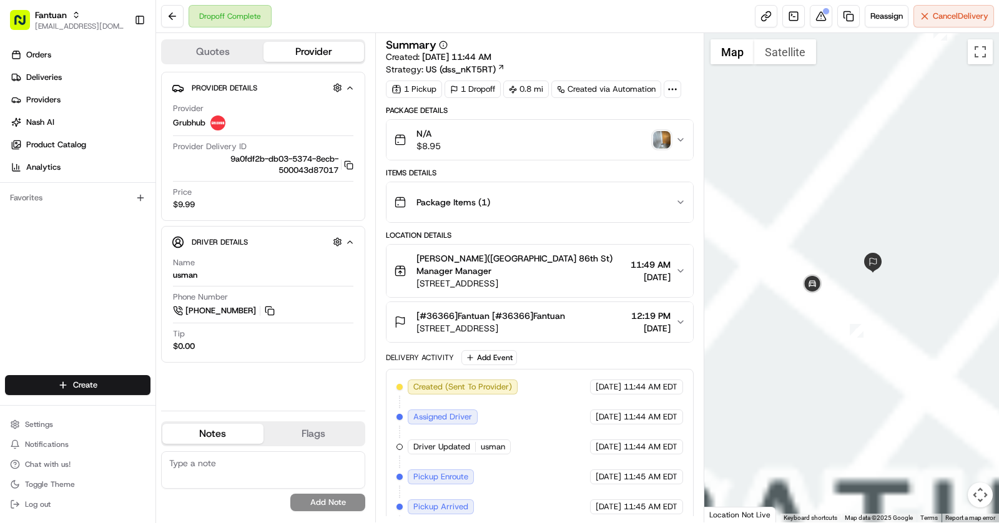
click at [565, 314] on div "[#36366]Fantuan [#36366]Fantuan" at bounding box center [491, 316] width 149 height 12
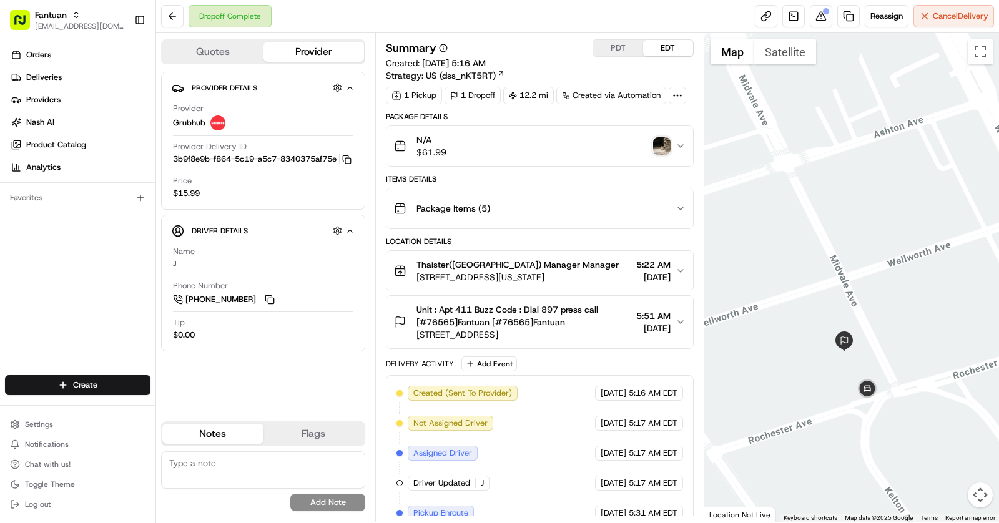
click at [502, 334] on span "10959 Rochester Ave #411, Los Angeles, CA 90024, USA" at bounding box center [524, 335] width 215 height 12
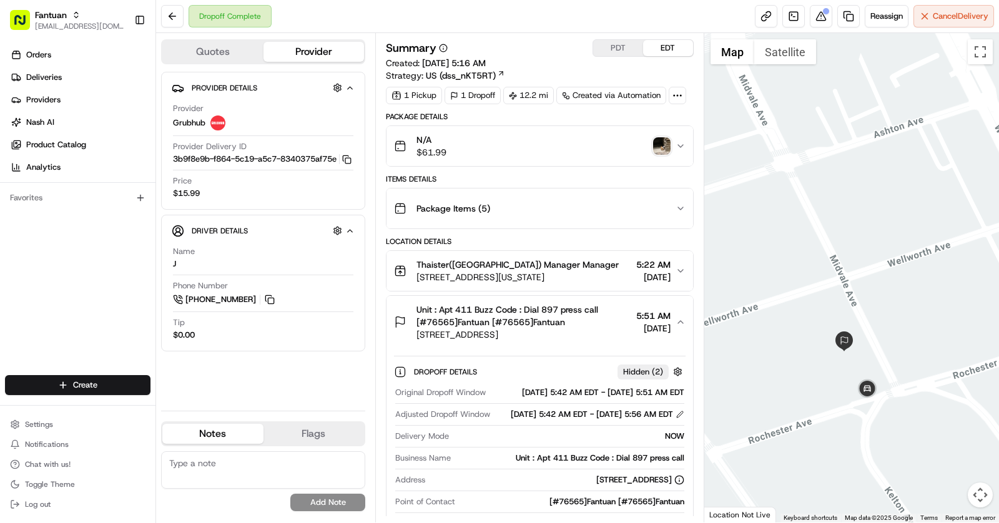
click at [659, 151] on img "button" at bounding box center [661, 145] width 17 height 17
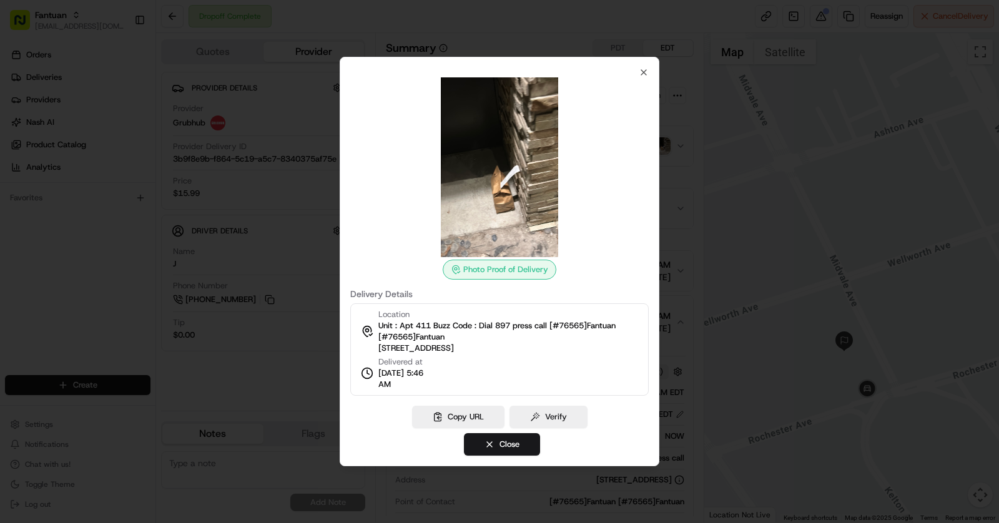
click at [296, 236] on div at bounding box center [499, 261] width 999 height 523
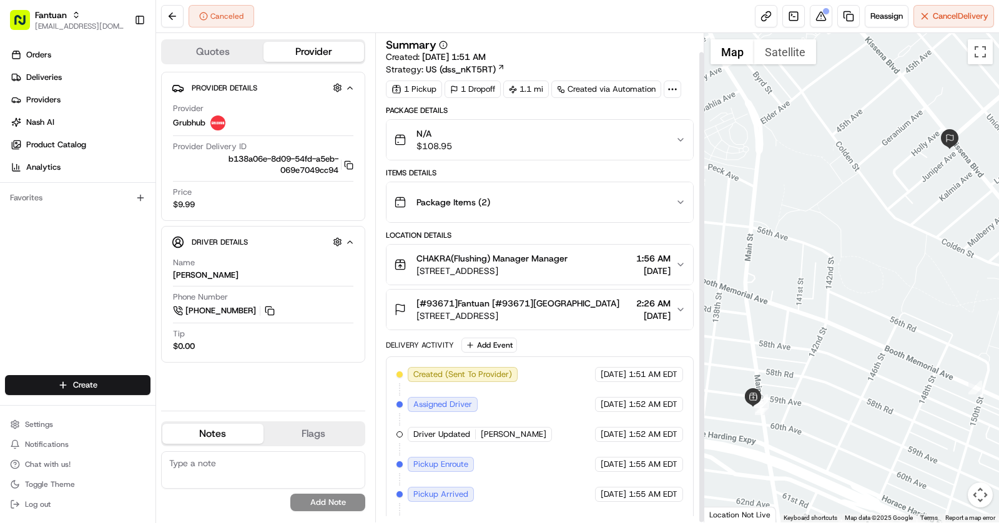
scroll to position [19, 0]
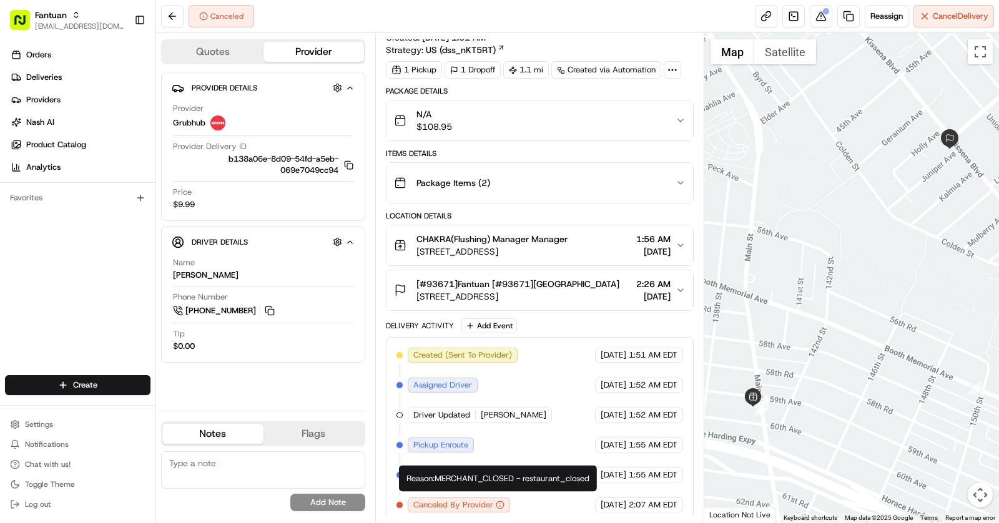
click at [490, 479] on div "Reason: MERCHANT_CLOSED - restaurant_closed Reason: MERCHANT_CLOSED - restauran…" at bounding box center [498, 479] width 198 height 26
copy div "Reason: MERCHANT_CLOSED - restaurant_closed"
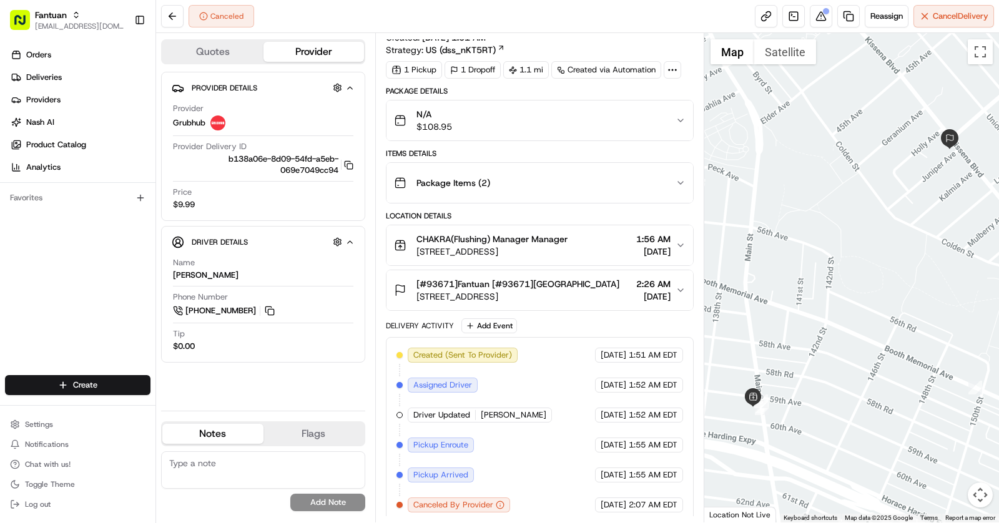
scroll to position [0, 0]
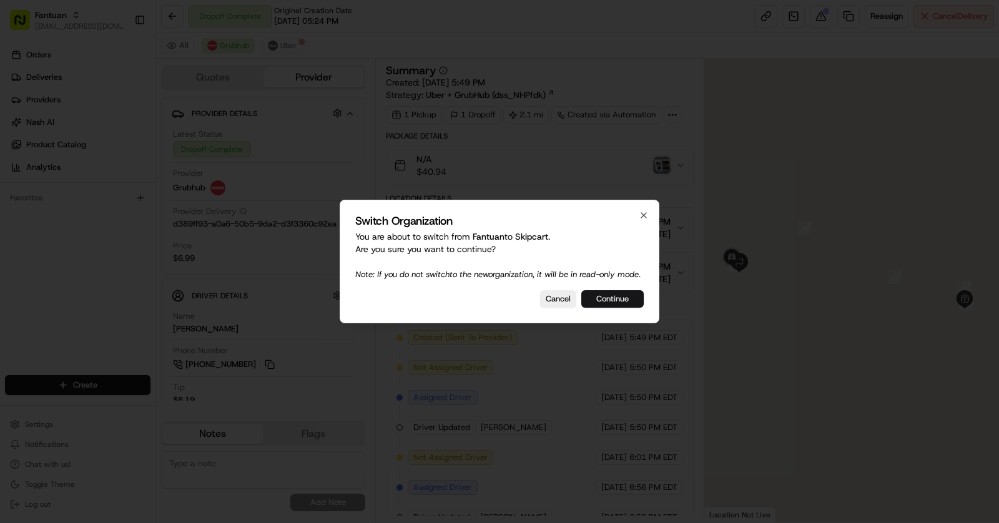
click at [638, 296] on button "Continue" at bounding box center [613, 298] width 62 height 17
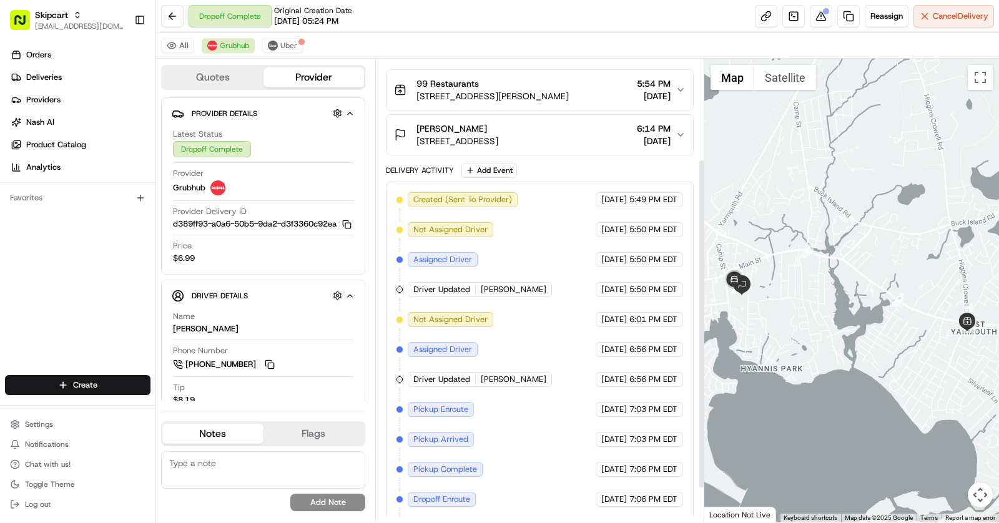
scroll to position [189, 0]
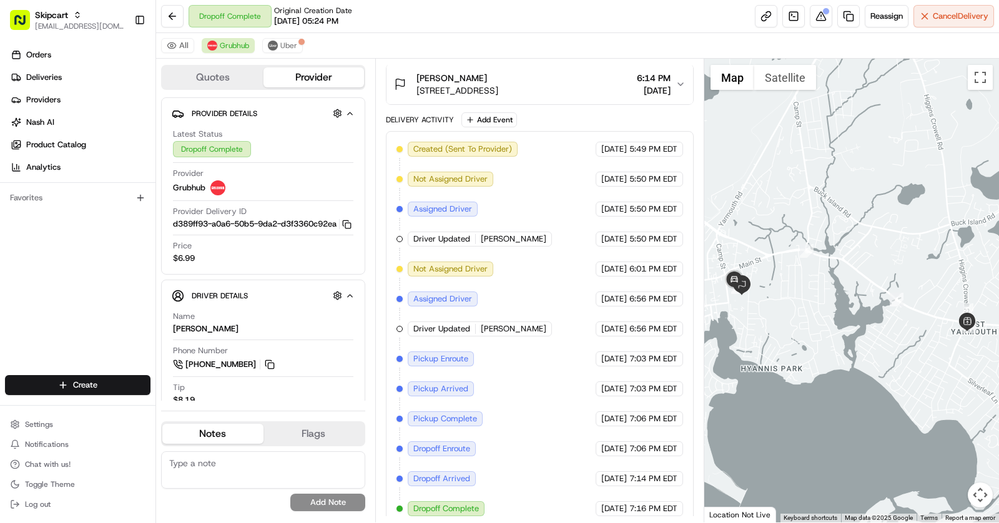
click at [587, 91] on div "Beethoven Raymond 27 Park St, Hyannis, MA 02601, USA 6:14 PM 08/19/2025" at bounding box center [535, 84] width 282 height 25
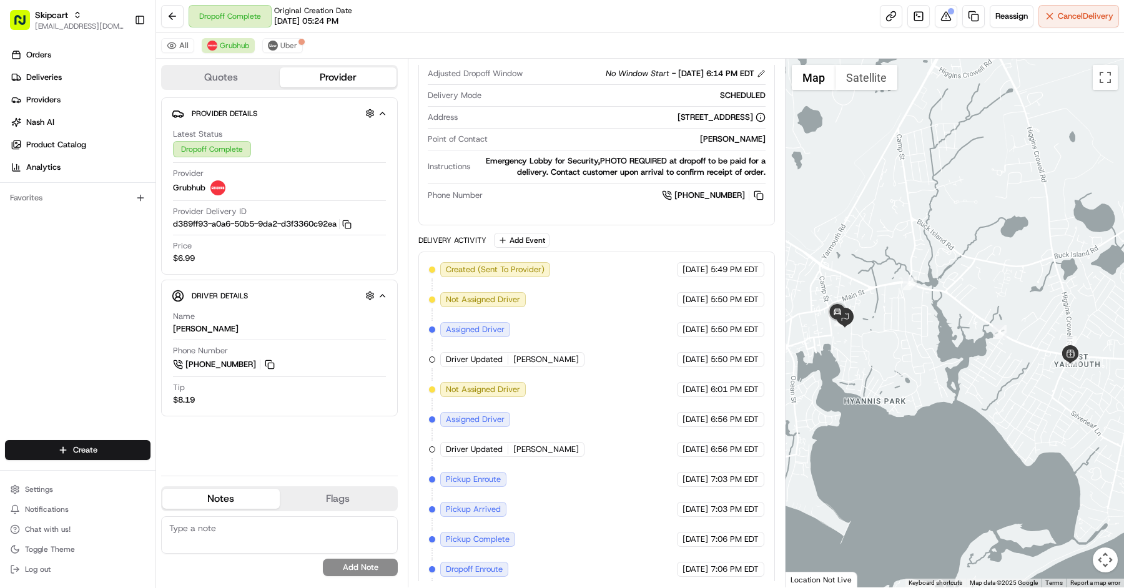
scroll to position [285, 0]
click at [642, 252] on div "Created (Sent To Provider) Grubhub 08/19/2025 5:49 PM EDT Not Assigned Driver G…" at bounding box center [597, 450] width 357 height 396
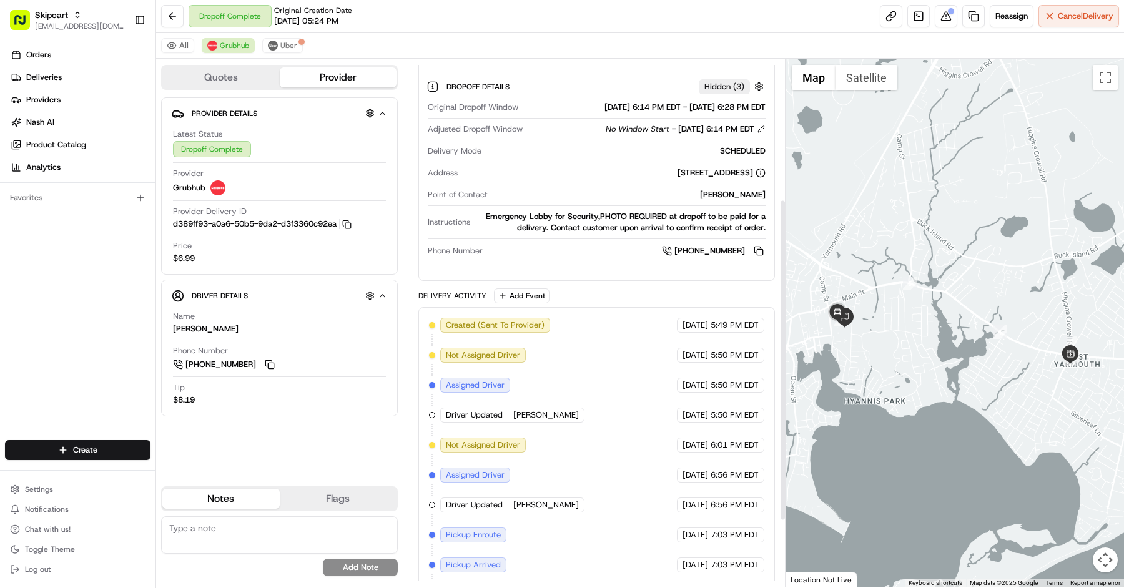
scroll to position [0, 0]
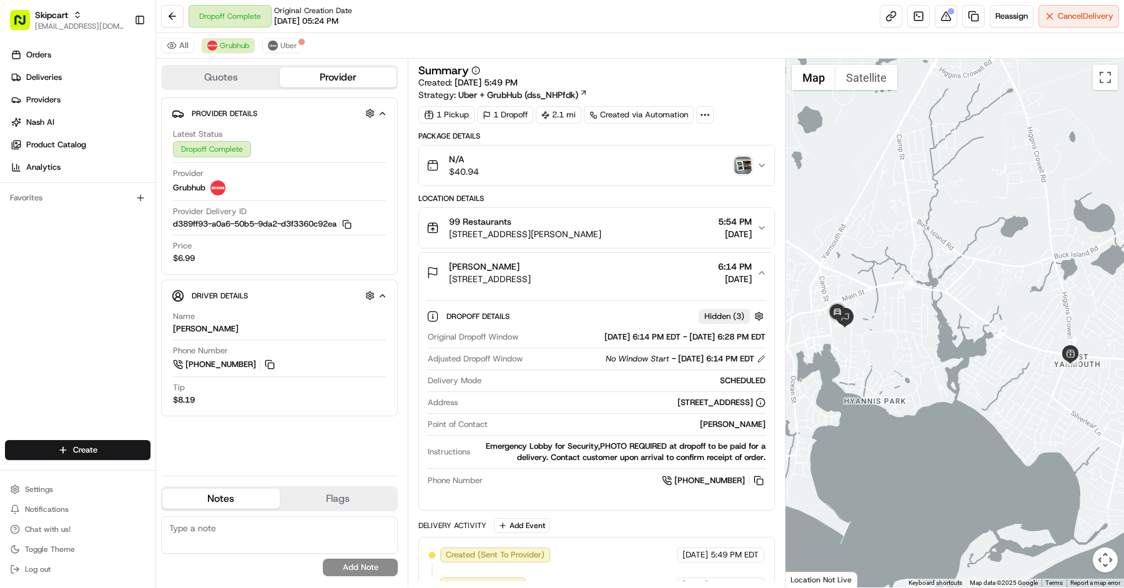
click at [628, 260] on div "Beethoven Raymond 27 Park St, Hyannis, MA 02601, USA 6:14 PM 08/19/2025" at bounding box center [592, 272] width 330 height 25
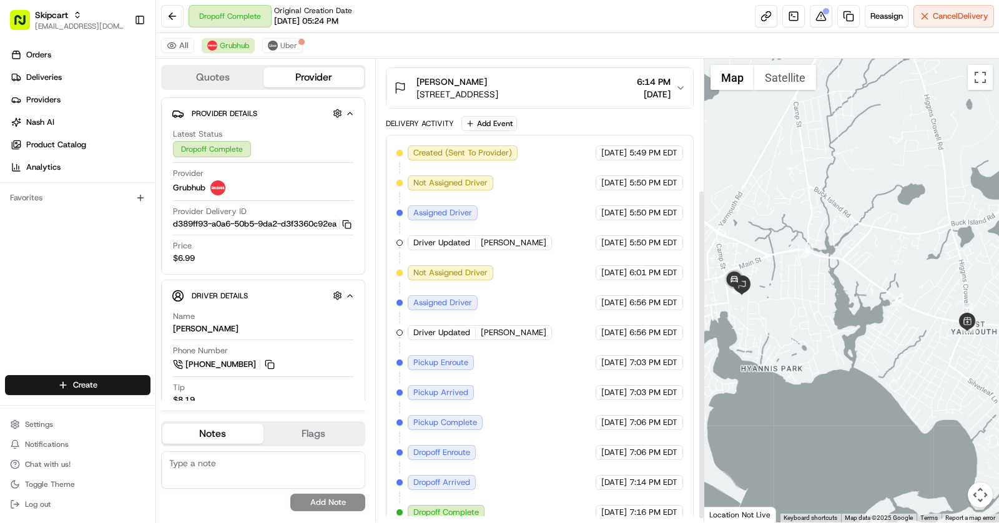
scroll to position [189, 0]
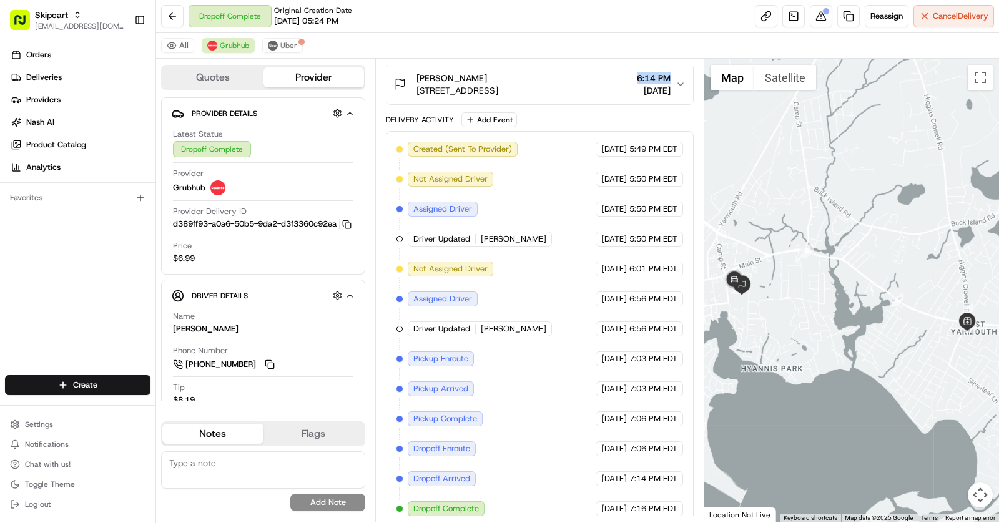
drag, startPoint x: 621, startPoint y: 77, endPoint x: 669, endPoint y: 77, distance: 48.1
click at [669, 77] on span "6:14 PM" at bounding box center [654, 78] width 34 height 12
copy span "6:14 PM"
drag, startPoint x: 629, startPoint y: 497, endPoint x: 689, endPoint y: 497, distance: 60.0
click at [689, 497] on div "Created (Sent To Provider) Grubhub 08/19/2025 5:49 PM EDT Not Assigned Driver G…" at bounding box center [540, 329] width 308 height 396
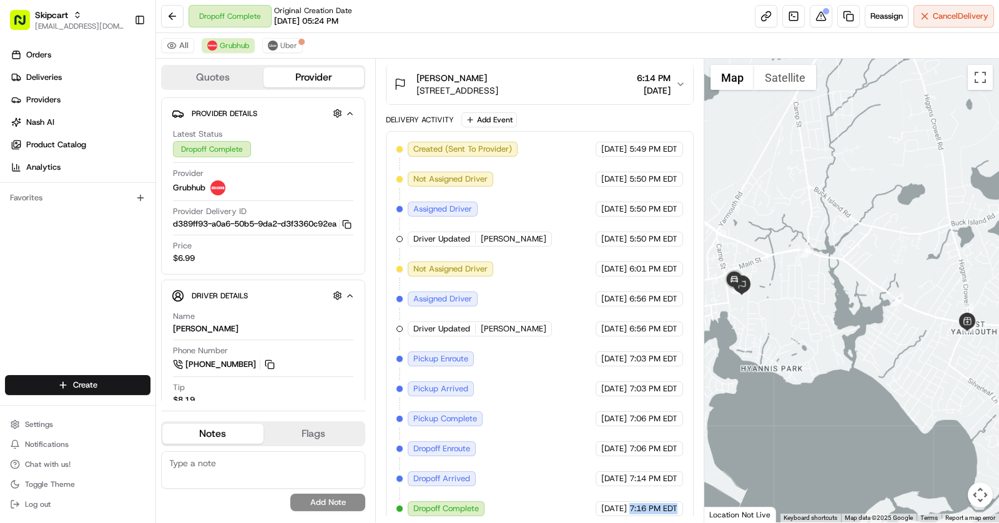
copy span "7:16 PM EDT"
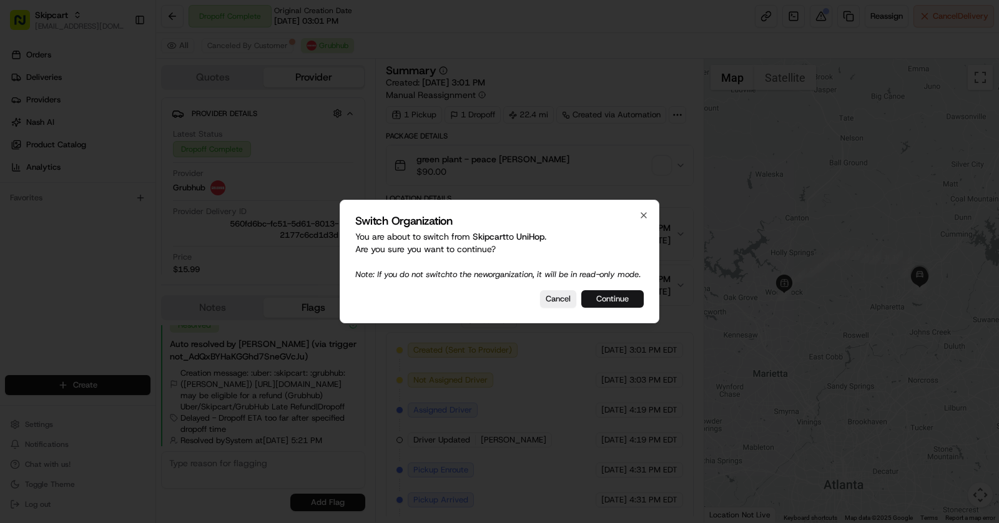
click at [628, 299] on button "Continue" at bounding box center [613, 298] width 62 height 17
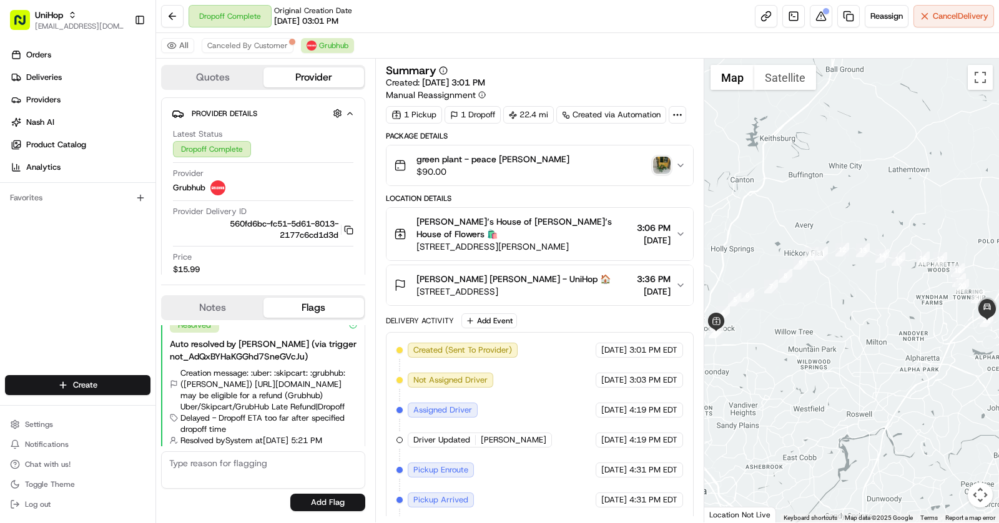
click at [602, 274] on div "[PERSON_NAME] [PERSON_NAME] - UniHop 🏠" at bounding box center [514, 279] width 194 height 12
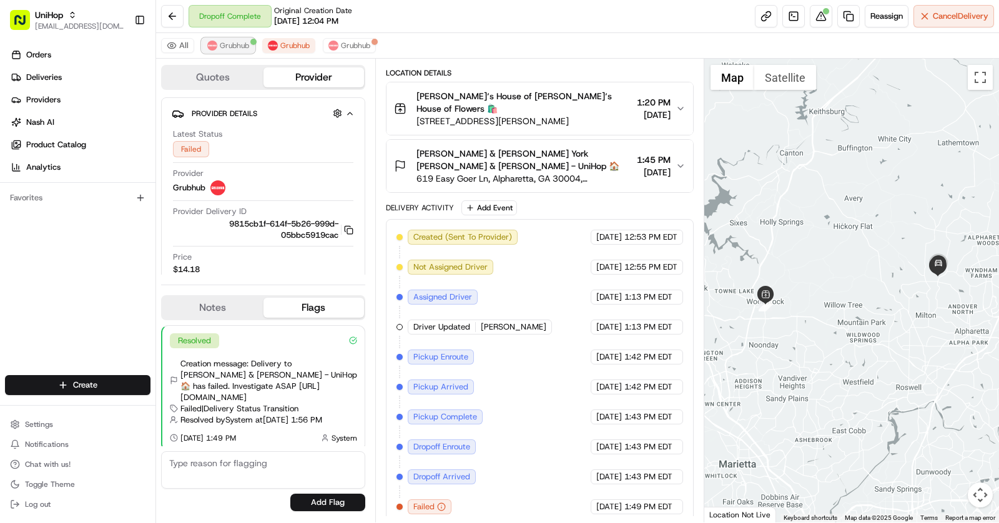
click at [236, 47] on span "Grubhub" at bounding box center [234, 46] width 29 height 10
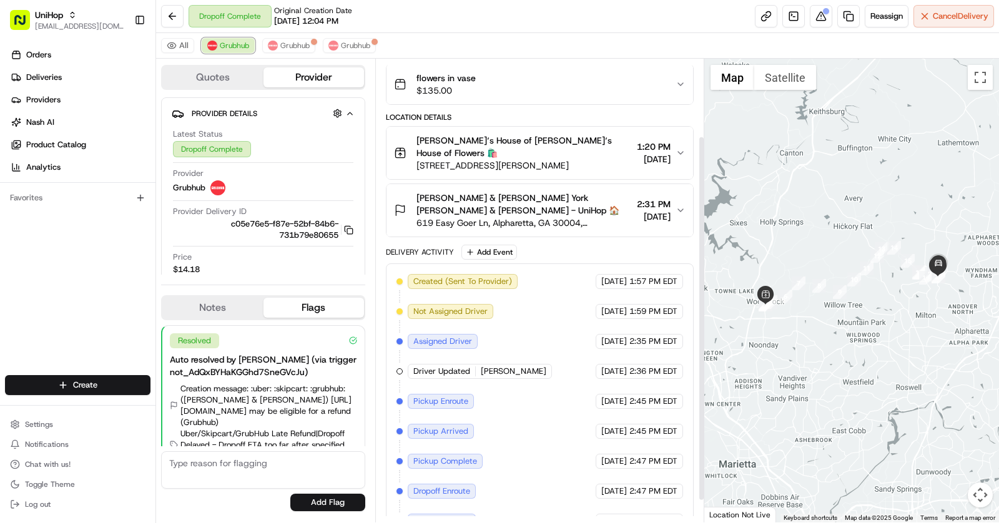
scroll to position [126, 0]
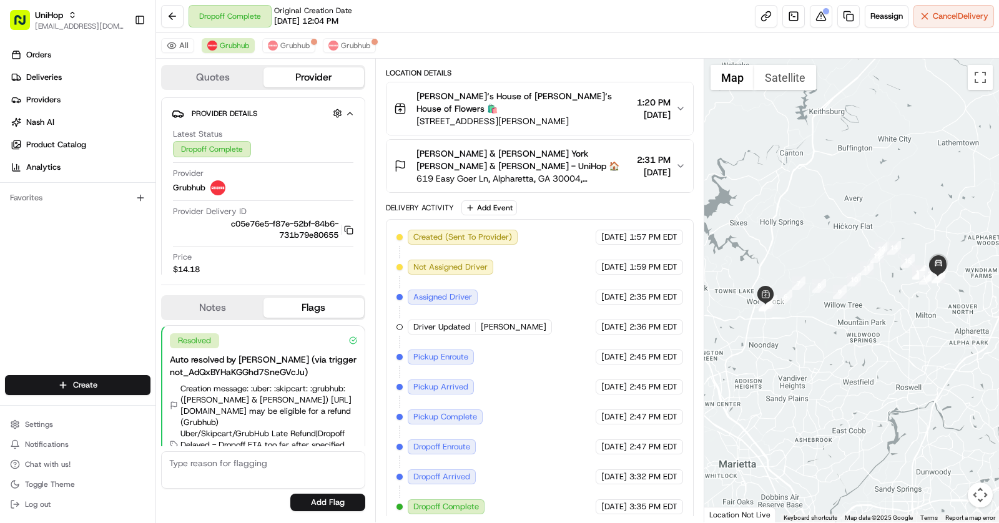
click at [588, 175] on span "619 Easy Goer Ln, Alpharetta, GA 30004, USA" at bounding box center [525, 178] width 216 height 12
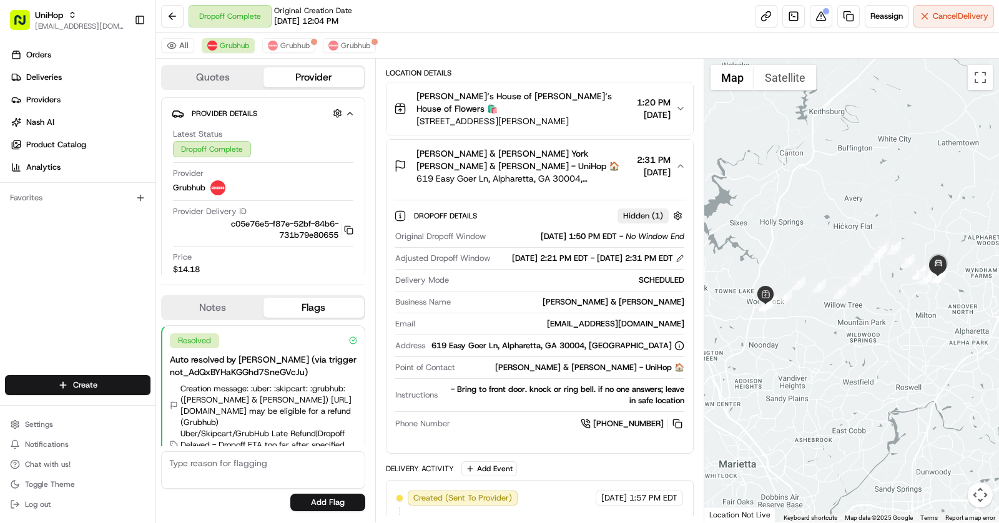
scroll to position [0, 0]
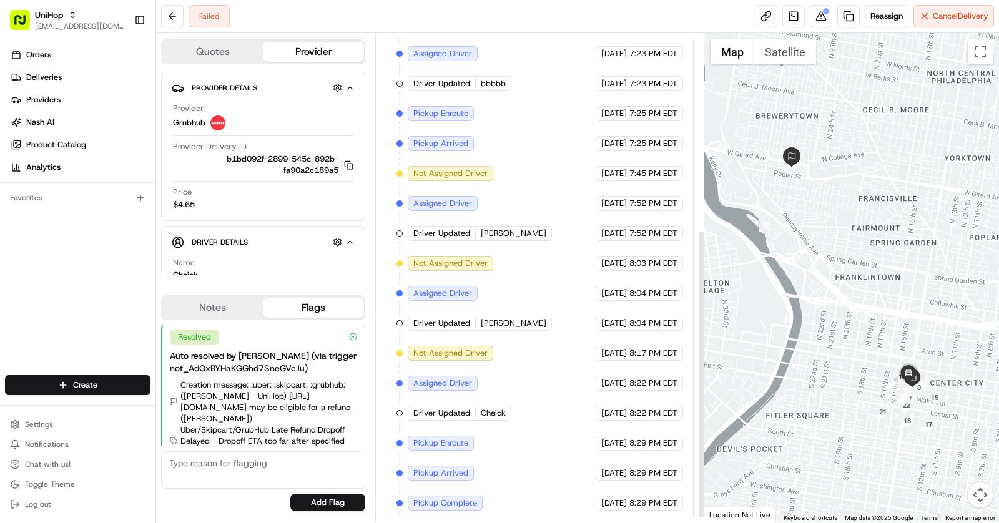
scroll to position [340, 0]
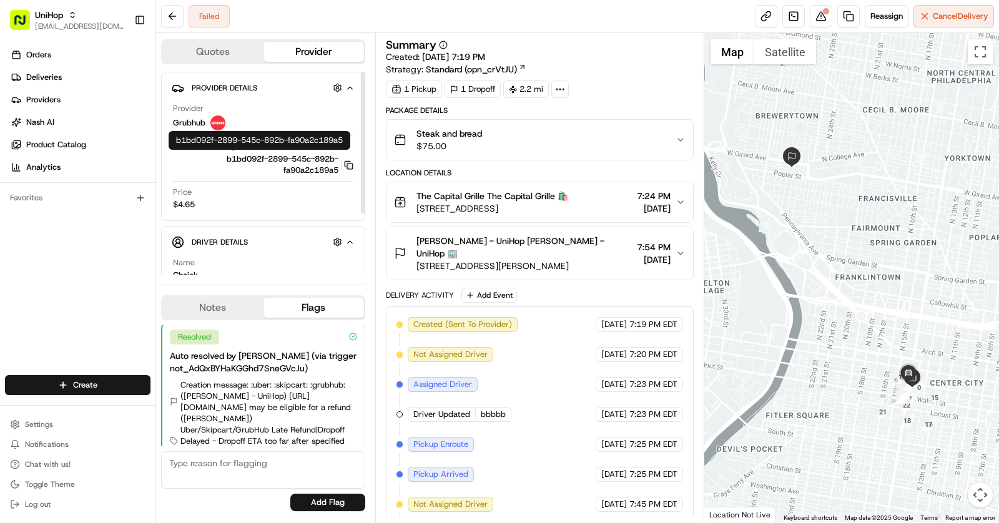
click at [345, 163] on icon "button" at bounding box center [348, 164] width 6 height 6
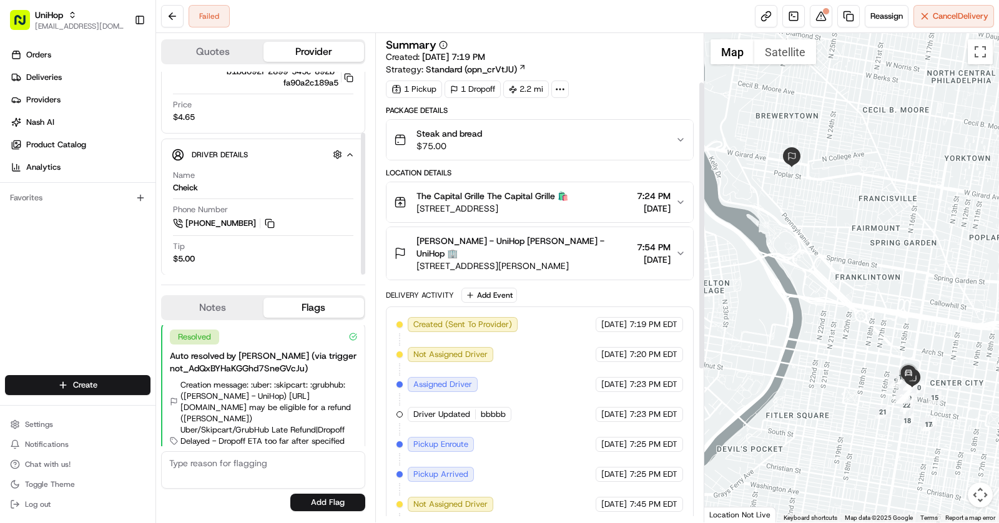
scroll to position [340, 0]
